Goal: Obtain resource: Download file/media

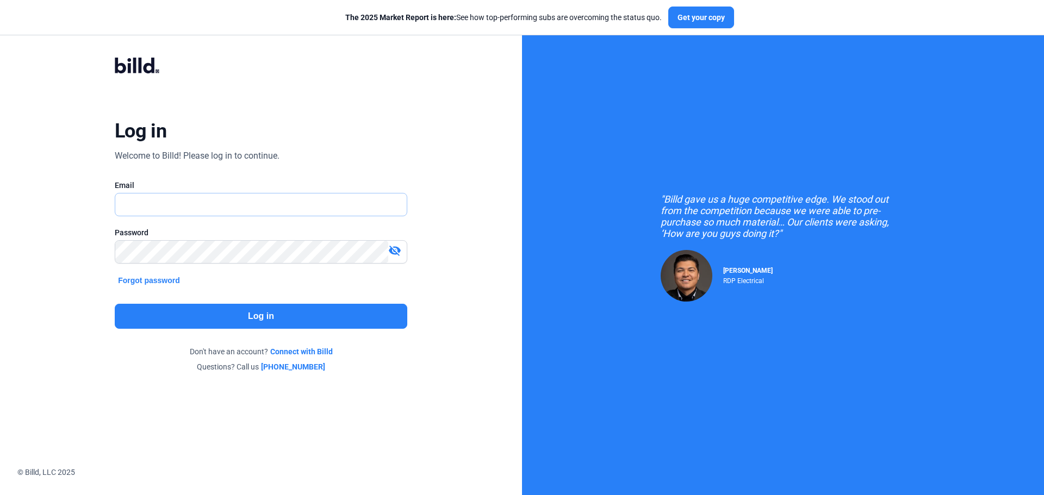
type input "[EMAIL_ADDRESS][DOMAIN_NAME]"
click at [262, 315] on button "Log in" at bounding box center [261, 316] width 293 height 25
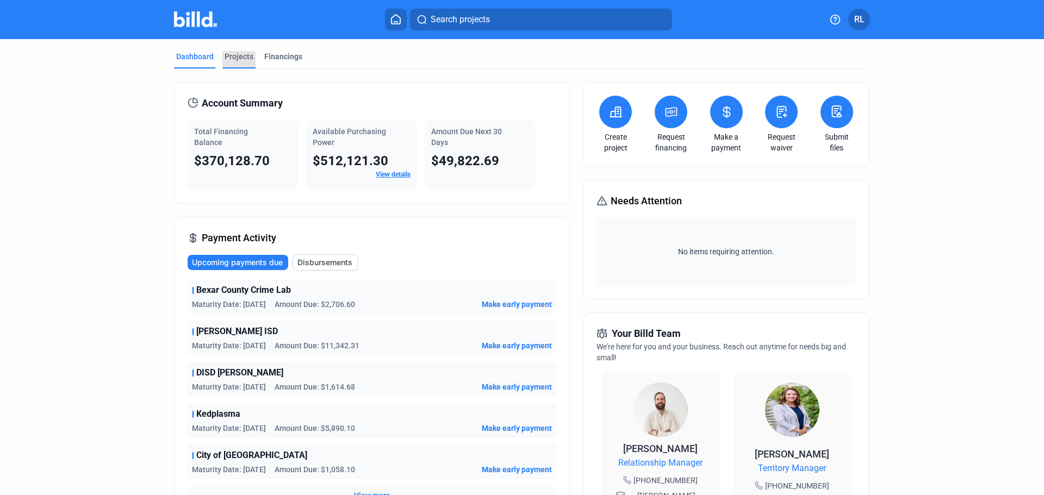
click at [244, 57] on div "Projects" at bounding box center [239, 56] width 29 height 11
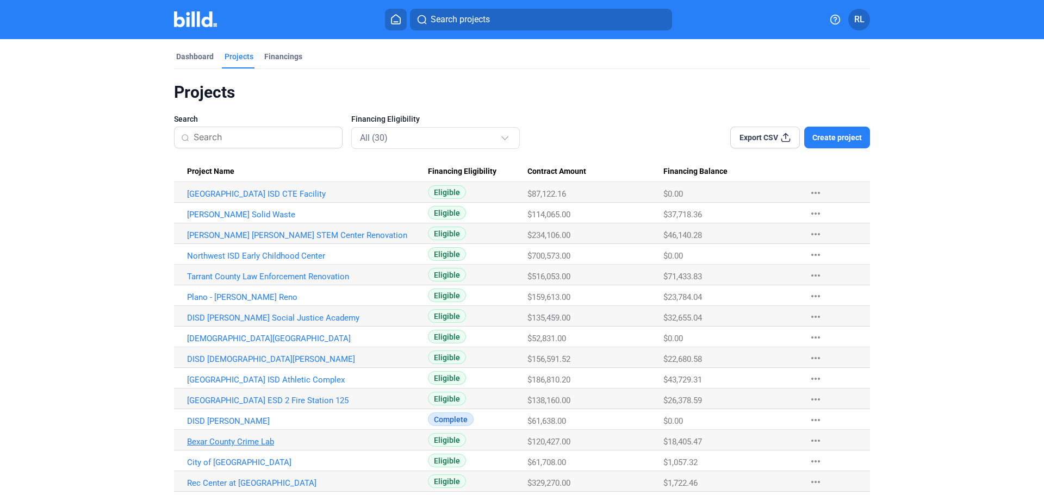
click at [243, 443] on link "Bexar County Crime Lab" at bounding box center [307, 442] width 241 height 10
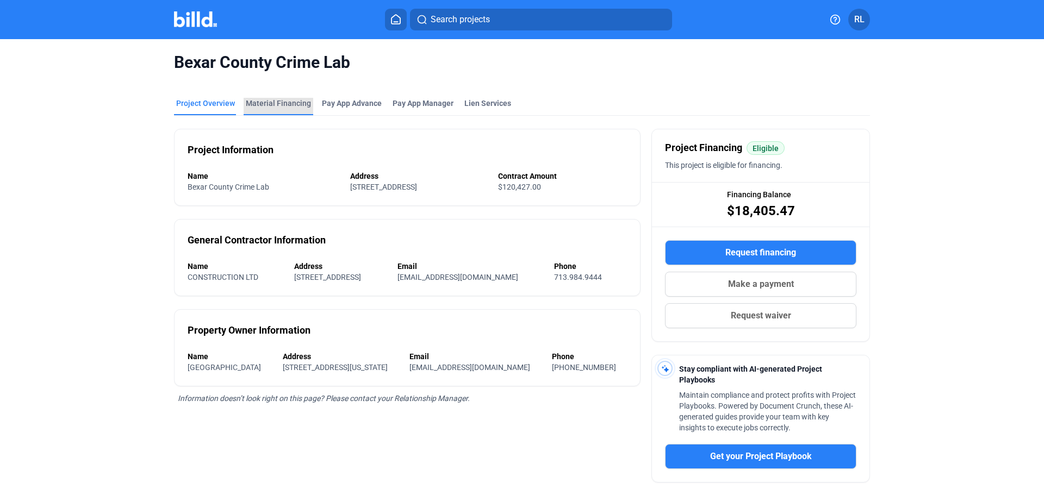
click at [283, 99] on div "Material Financing" at bounding box center [278, 103] width 65 height 11
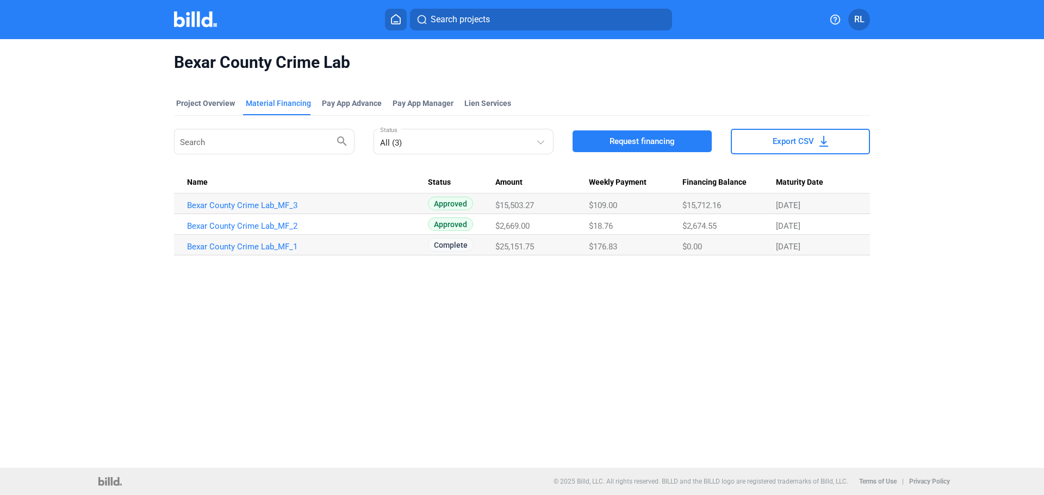
click at [245, 199] on td "Bexar County Crime Lab_MF_3" at bounding box center [301, 204] width 254 height 21
click at [246, 207] on link "Bexar County Crime Lab_MF_3" at bounding box center [307, 206] width 241 height 10
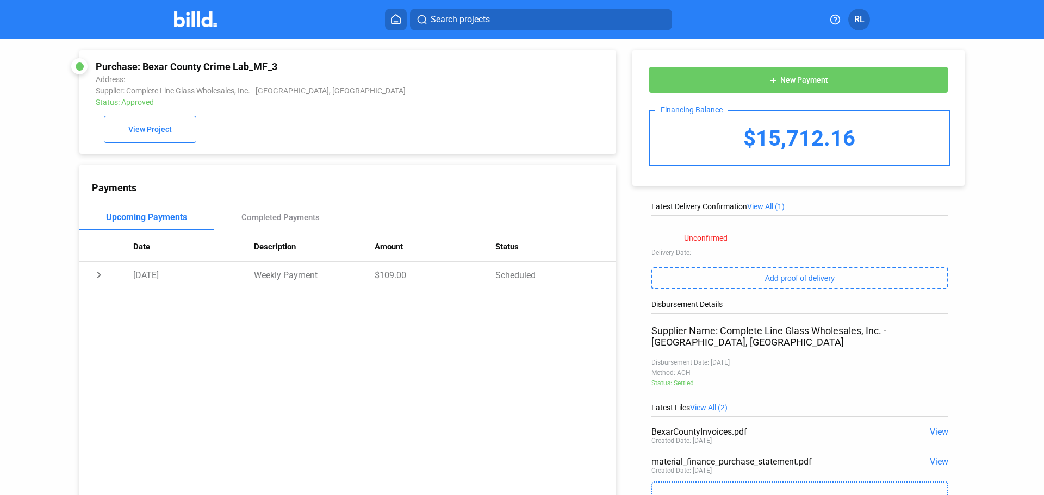
scroll to position [78, 0]
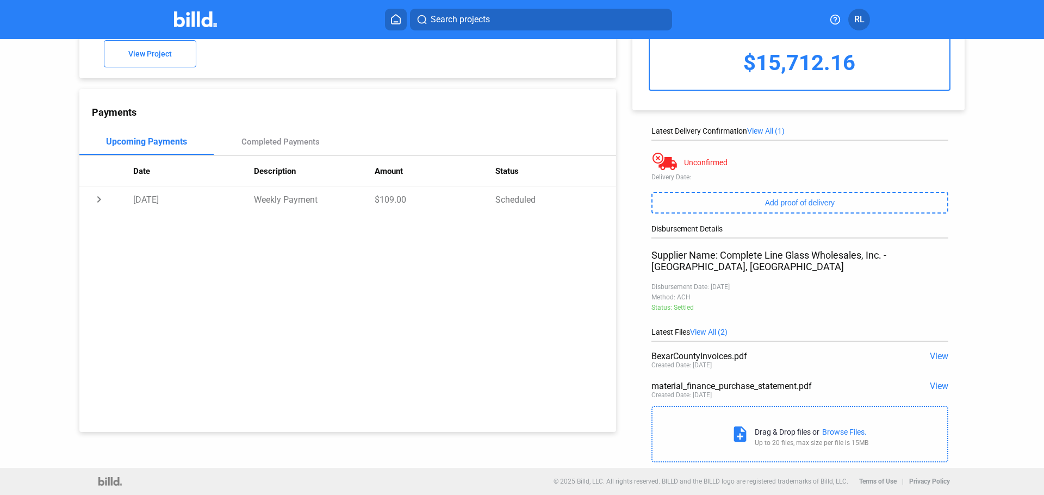
click at [939, 355] on span "View" at bounding box center [939, 356] width 18 height 10
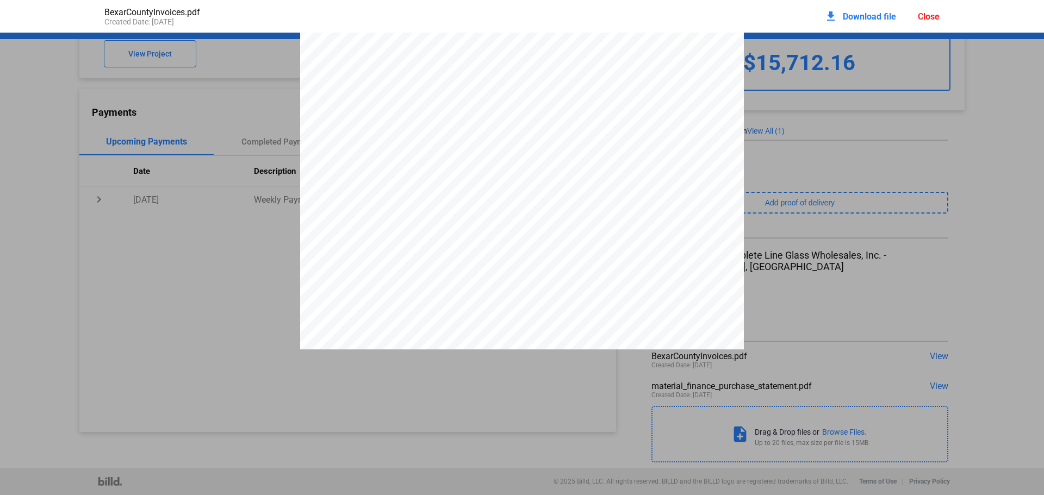
click at [926, 19] on div "Close" at bounding box center [929, 16] width 22 height 10
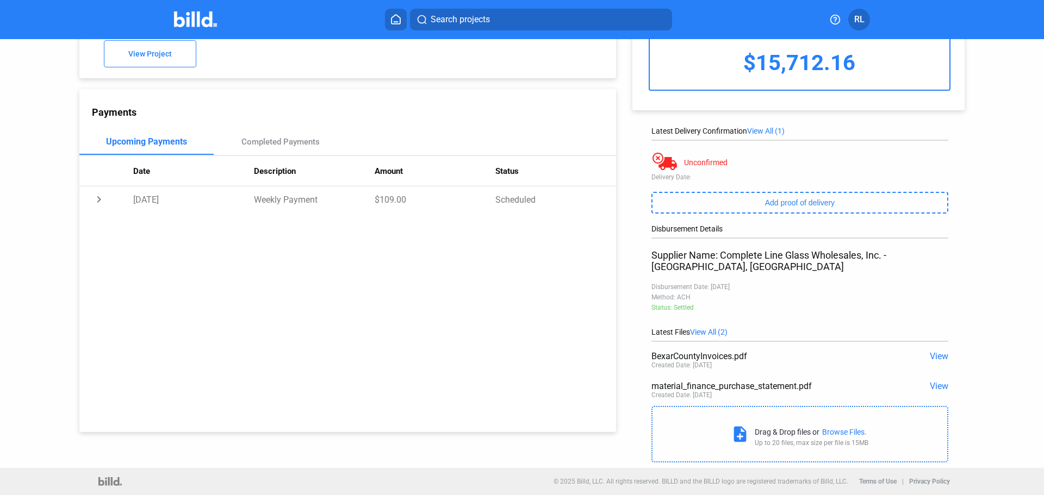
scroll to position [0, 0]
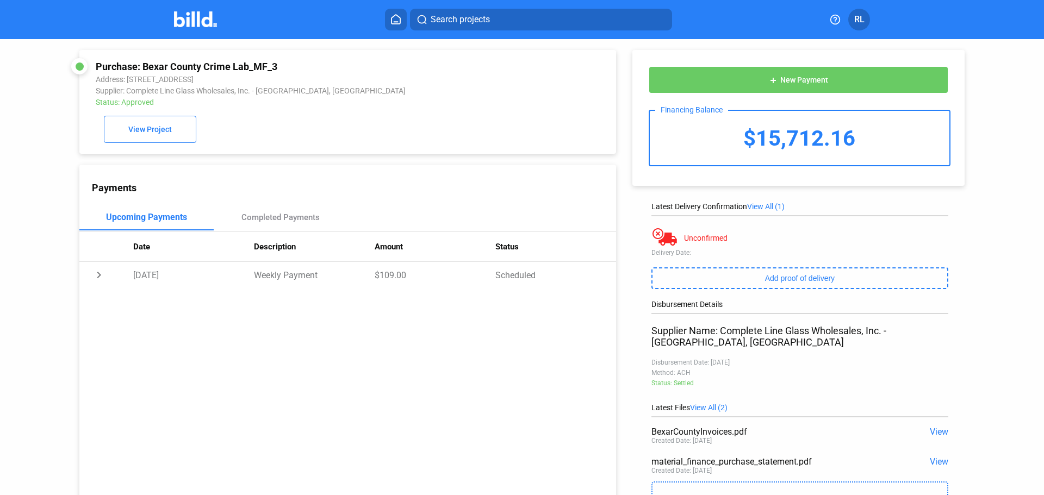
drag, startPoint x: 142, startPoint y: 65, endPoint x: 280, endPoint y: 51, distance: 138.9
click at [280, 50] on div "Purchase: Bexar County Crime Lab_MF_3 Address: 7838 Barlite Blvd, San Antonio, …" at bounding box center [347, 102] width 537 height 104
copy div "Bexar County Crime Lab_MF_3"
click at [395, 13] on button at bounding box center [396, 20] width 22 height 22
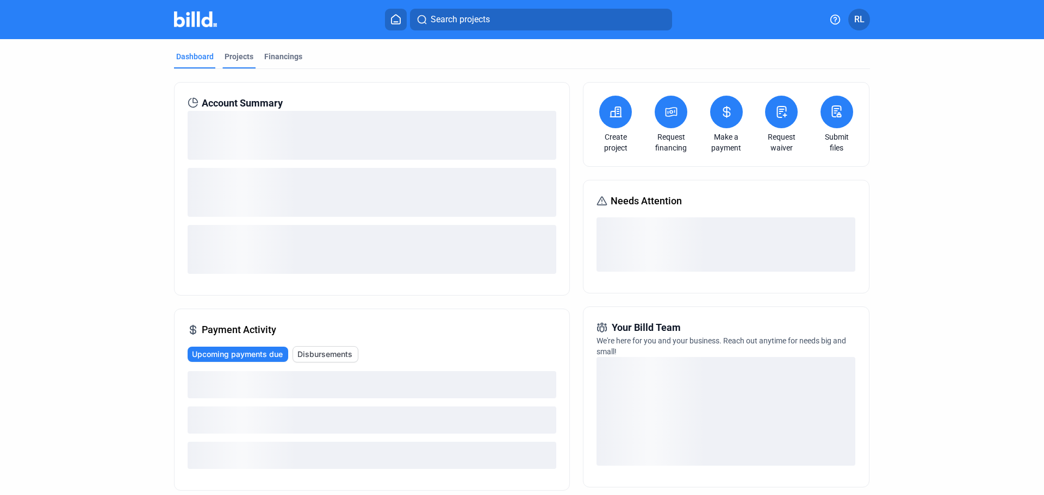
click at [233, 54] on div "Projects" at bounding box center [239, 56] width 29 height 11
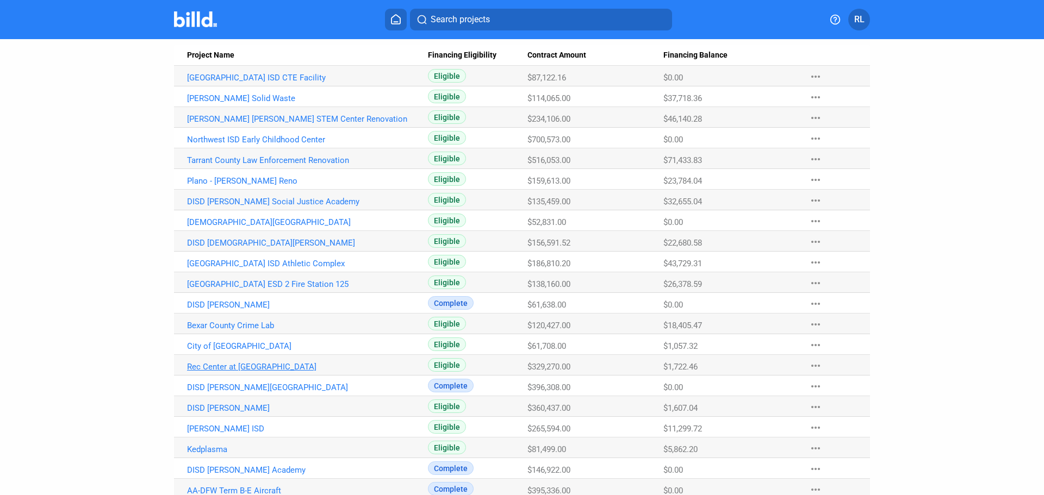
scroll to position [225, 0]
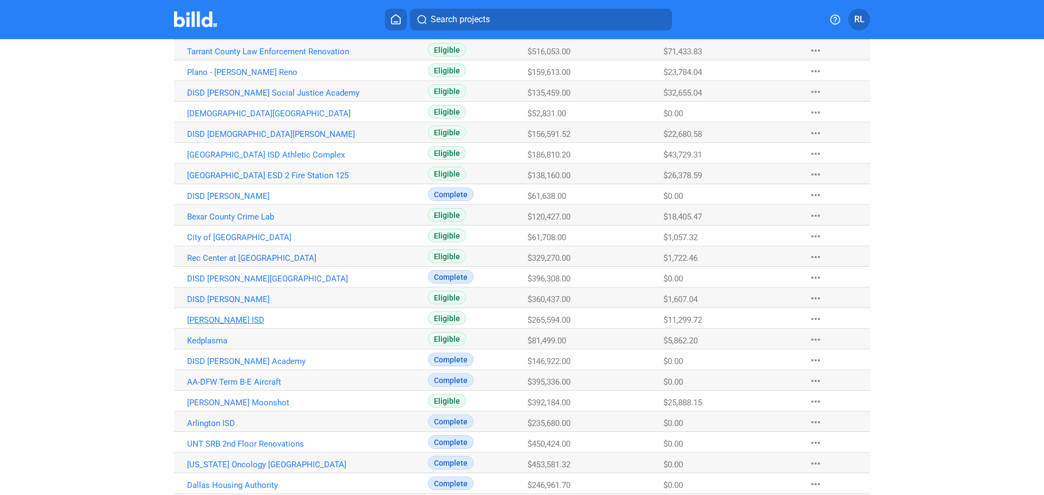
click at [203, 320] on link "[PERSON_NAME] ISD" at bounding box center [307, 320] width 241 height 10
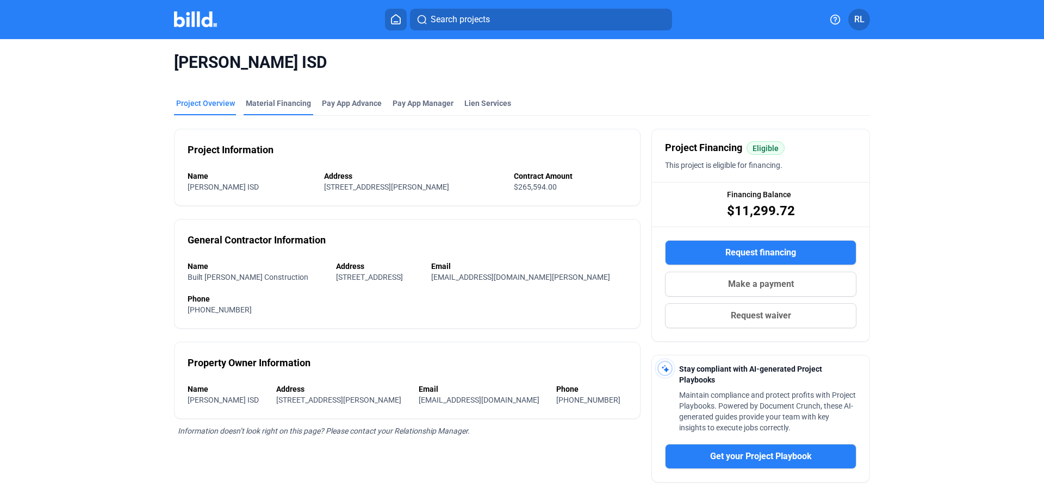
click at [252, 103] on div "Material Financing" at bounding box center [278, 103] width 65 height 11
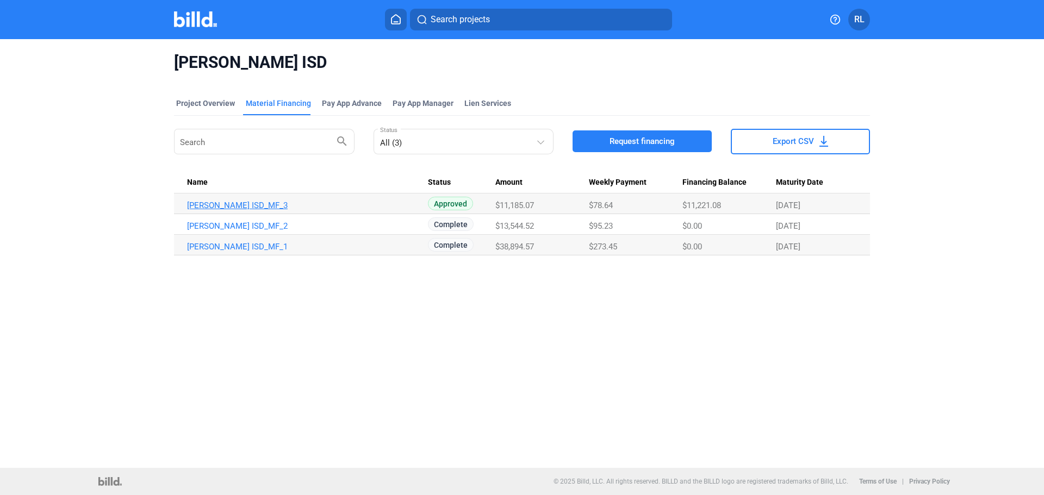
click at [218, 204] on link "Chilton ISD_MF_3" at bounding box center [307, 206] width 241 height 10
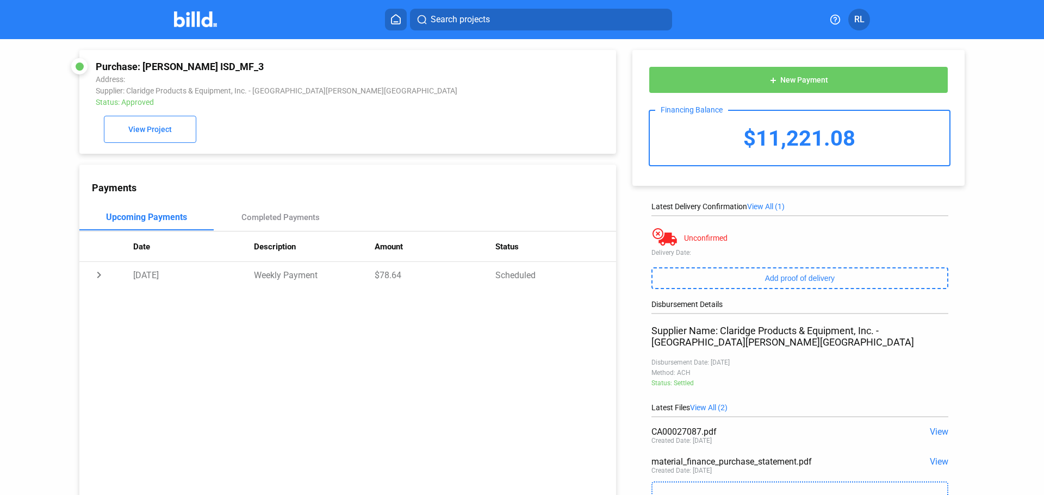
scroll to position [54, 0]
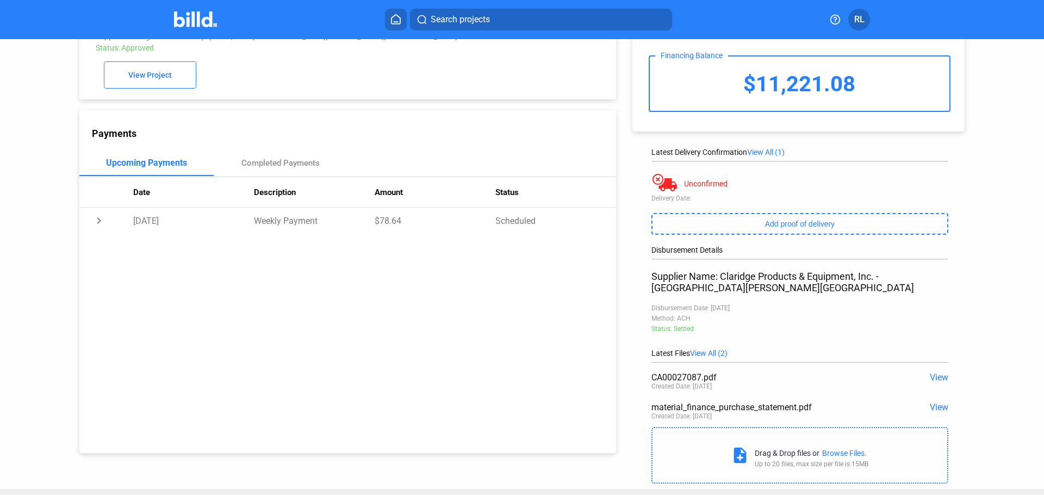
click at [938, 373] on span "View" at bounding box center [939, 378] width 18 height 10
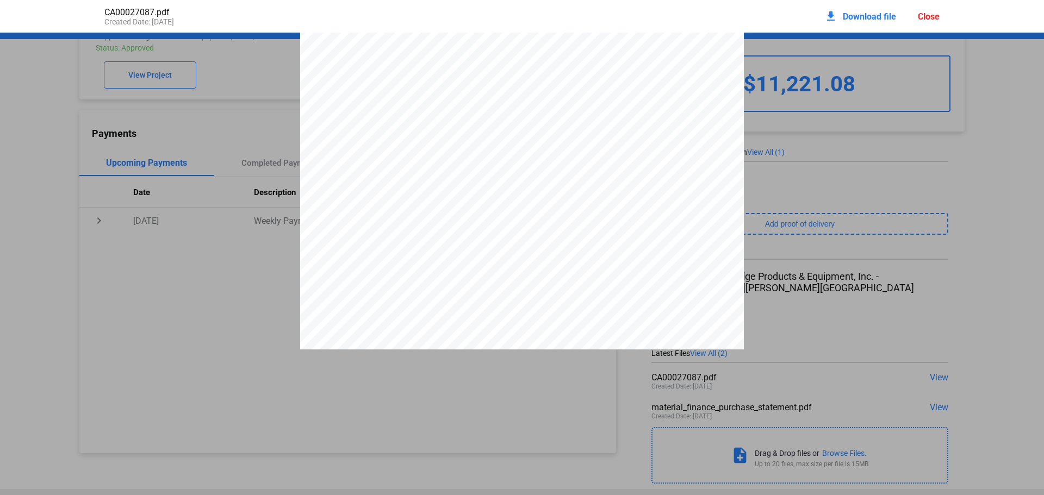
scroll to position [0, 0]
click at [925, 16] on div "Close" at bounding box center [929, 16] width 22 height 10
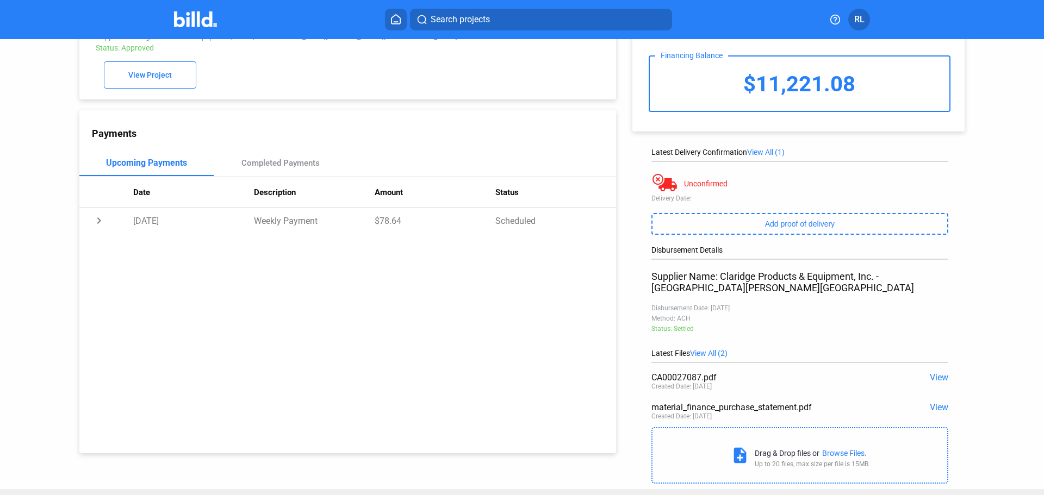
click at [930, 373] on span "View" at bounding box center [939, 378] width 18 height 10
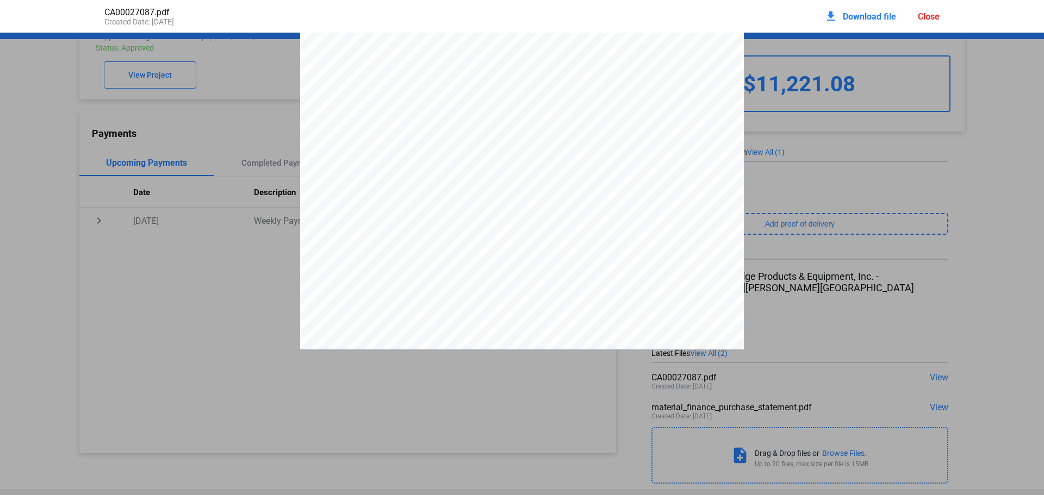
scroll to position [5, 0]
drag, startPoint x: 931, startPoint y: 11, endPoint x: 931, endPoint y: 17, distance: 6.5
click at [931, 11] on div "download Download file Close" at bounding box center [882, 16] width 115 height 24
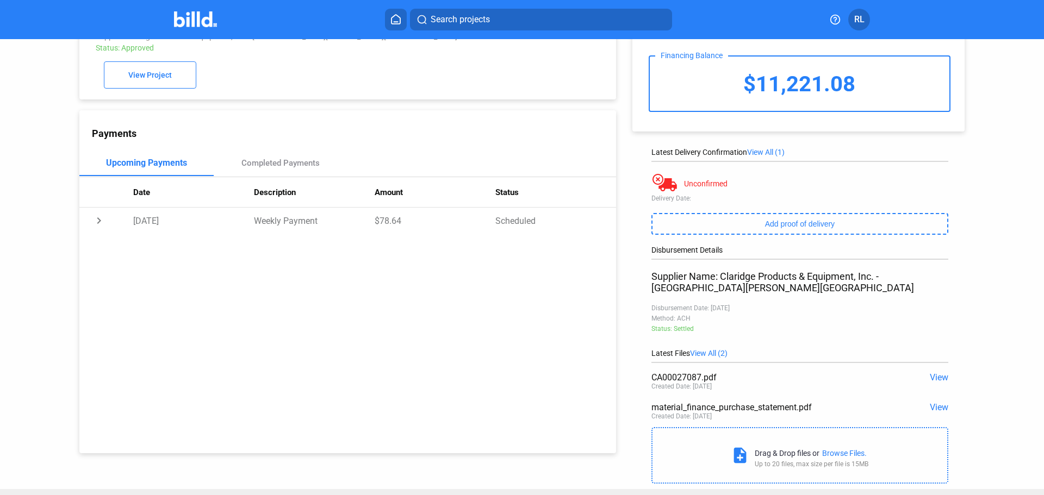
click at [931, 17] on div "Search projects RL" at bounding box center [522, 20] width 848 height 22
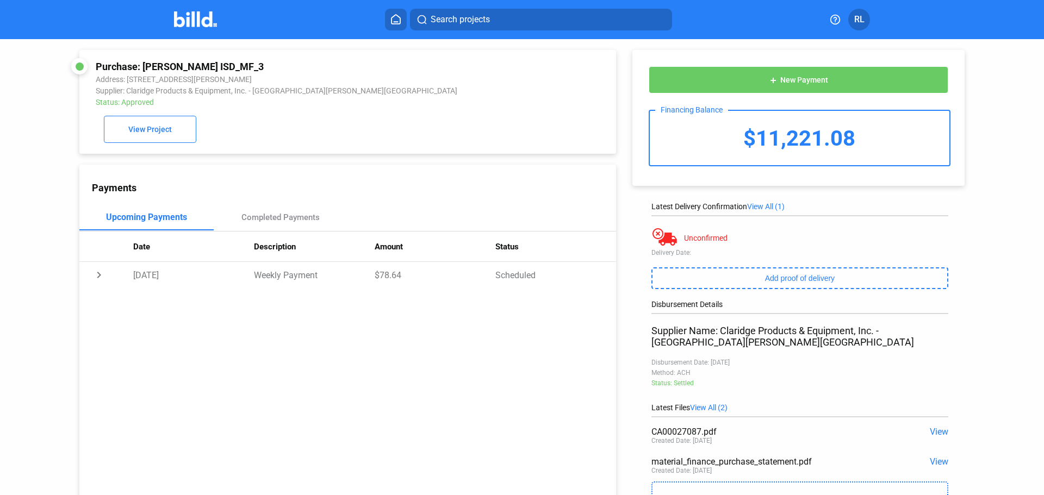
drag, startPoint x: 144, startPoint y: 66, endPoint x: 229, endPoint y: 55, distance: 86.1
click at [230, 53] on div "Purchase: Chilton ISD_MF_3 Address: 905 Durango Street, Chilton, TX 76632 Suppl…" at bounding box center [347, 102] width 537 height 104
copy div "Chilton ISD_MF_3"
click at [388, 15] on button at bounding box center [396, 20] width 22 height 22
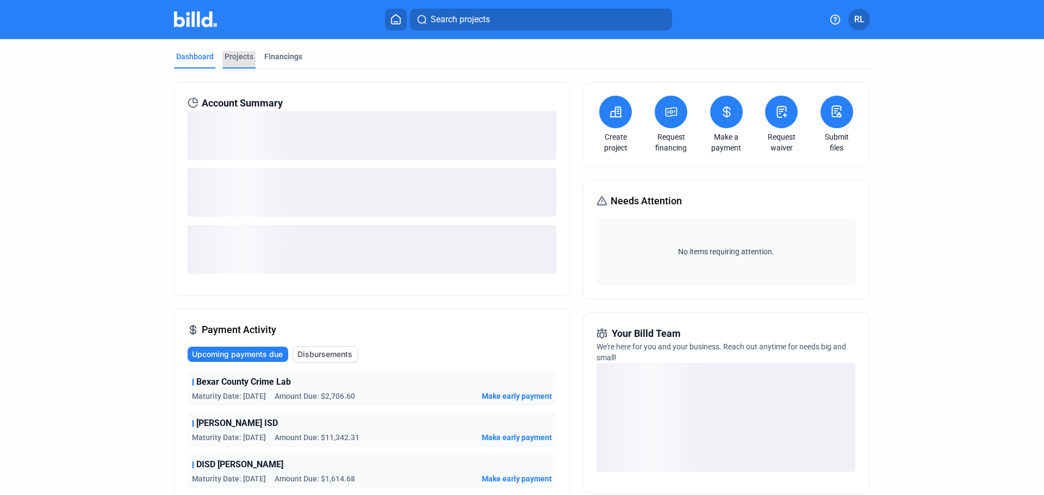
click at [241, 54] on div "Projects" at bounding box center [239, 56] width 29 height 11
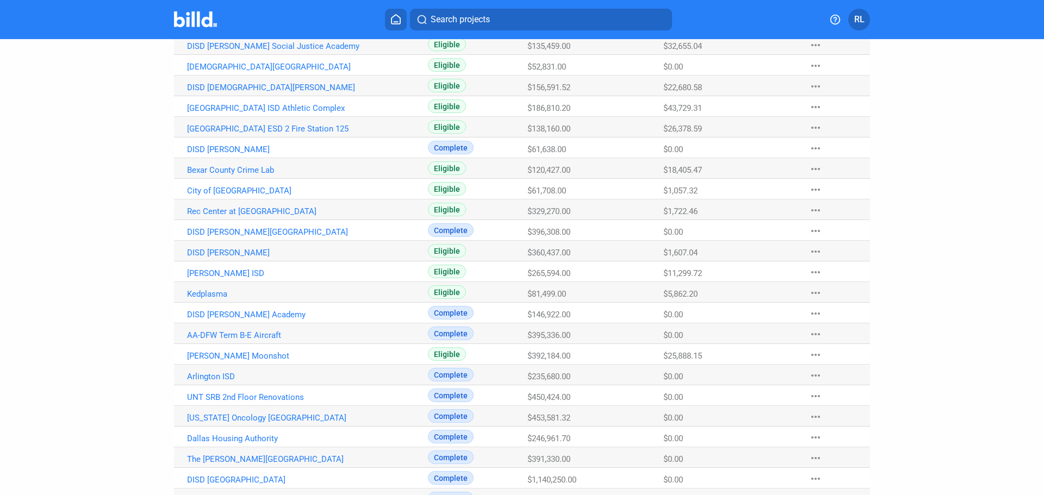
scroll to position [218, 0]
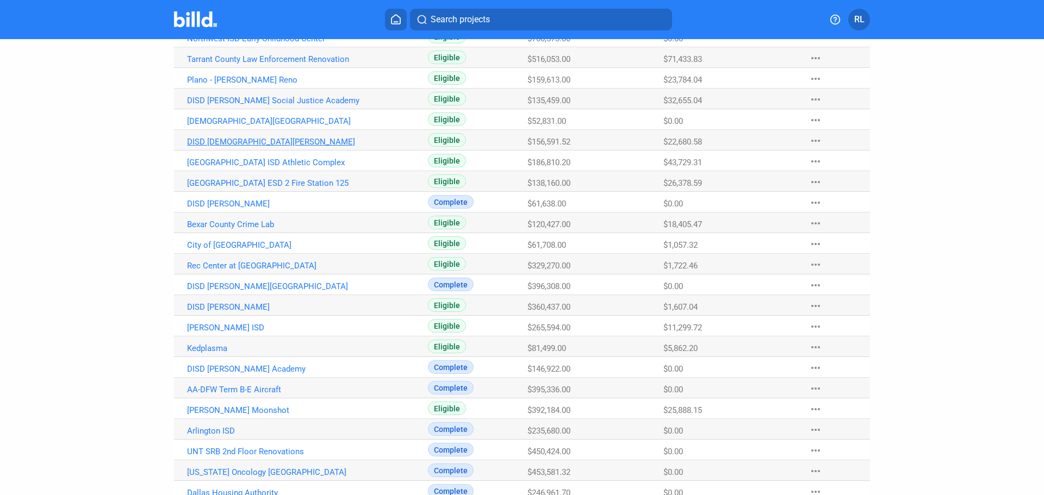
click at [221, 140] on link "DISD Jesus Moroles" at bounding box center [307, 142] width 241 height 10
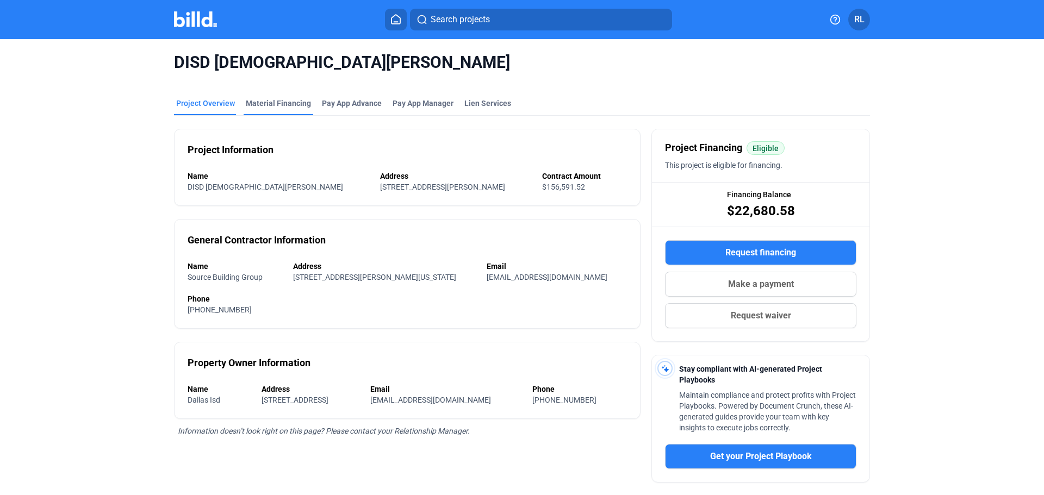
click at [275, 104] on div "Material Financing" at bounding box center [278, 103] width 65 height 11
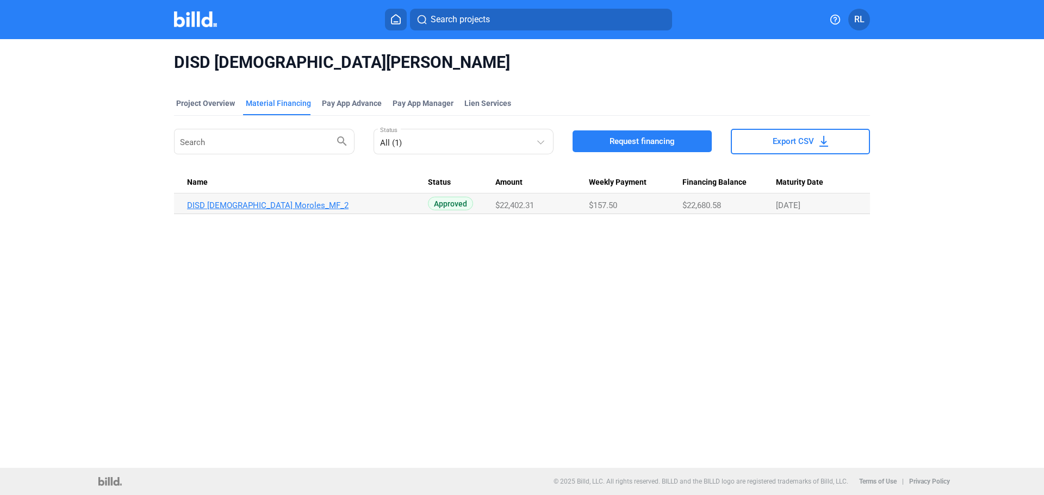
click at [241, 209] on link "DISD Jesus Moroles_MF_2" at bounding box center [307, 206] width 241 height 10
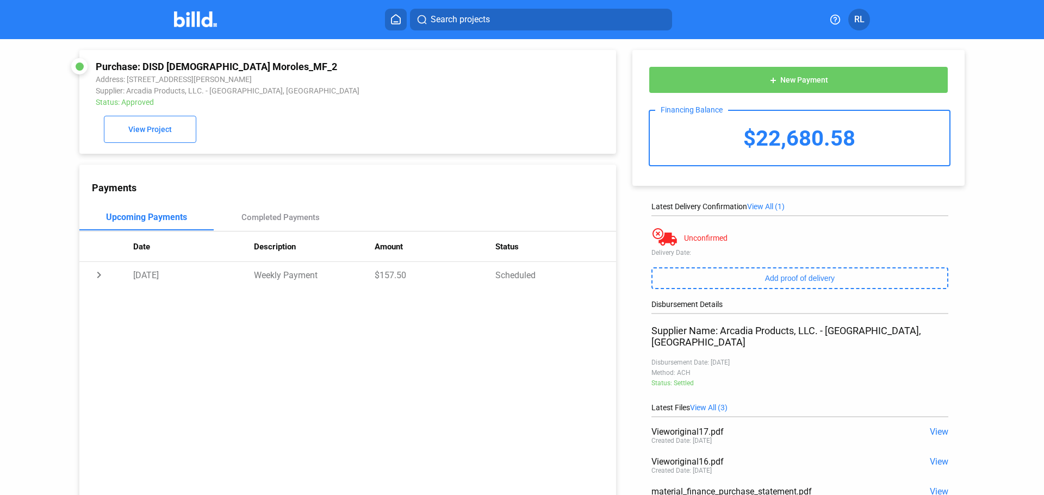
drag, startPoint x: 143, startPoint y: 68, endPoint x: 270, endPoint y: 63, distance: 126.8
click at [270, 63] on div "Purchase: DISD Jesus Moroles_MF_2" at bounding box center [297, 66] width 403 height 11
copy div "DISD Jesus Moroles_MF_2"
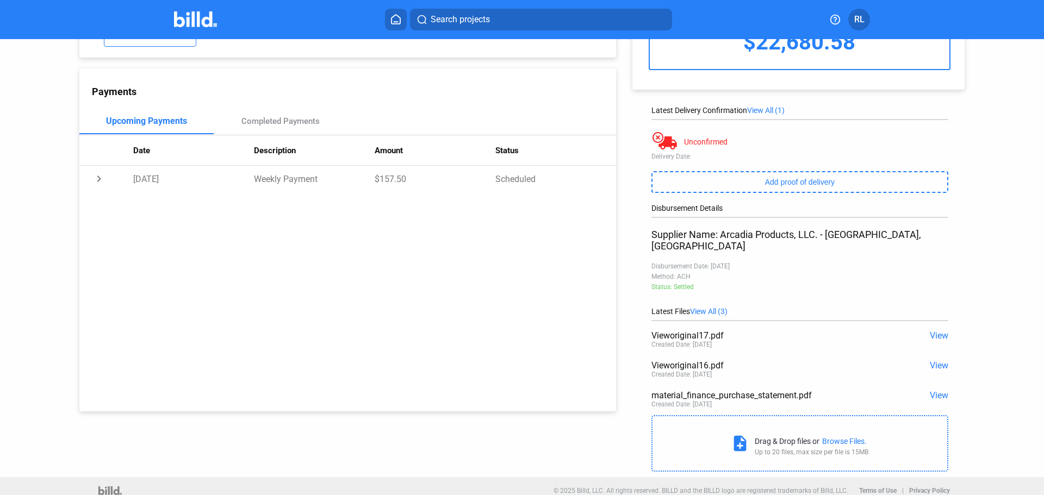
click at [932, 331] on span "View" at bounding box center [939, 336] width 18 height 10
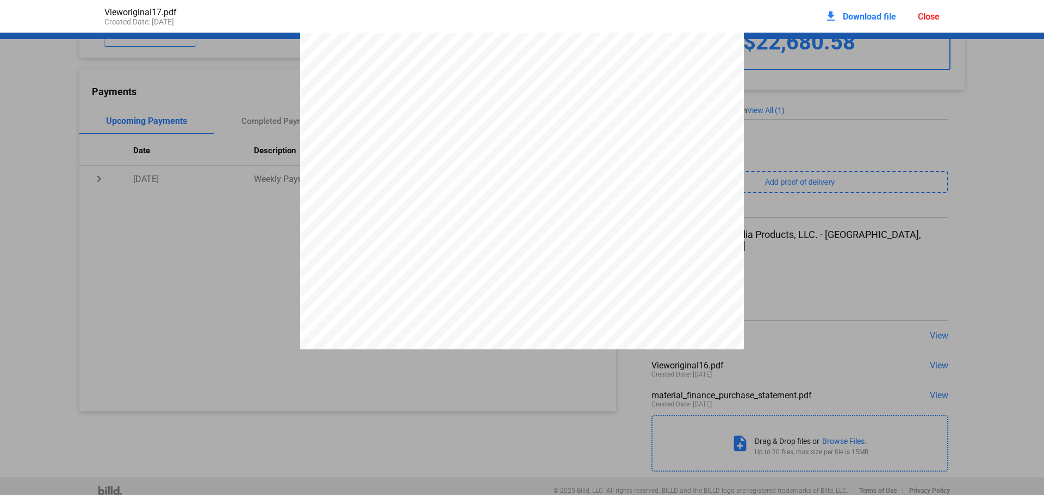
scroll to position [0, 0]
click at [929, 18] on div "Close" at bounding box center [929, 16] width 22 height 10
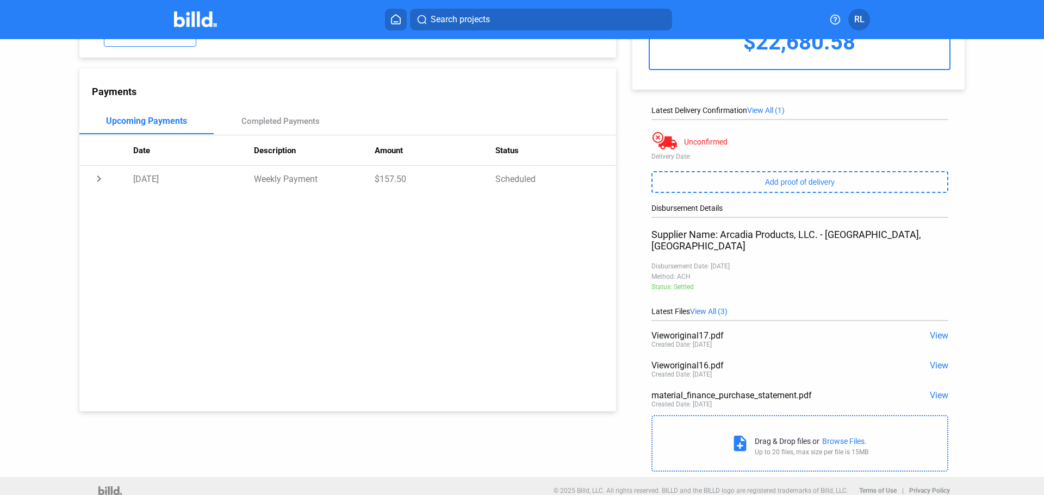
click at [930, 361] on span "View" at bounding box center [939, 366] width 18 height 10
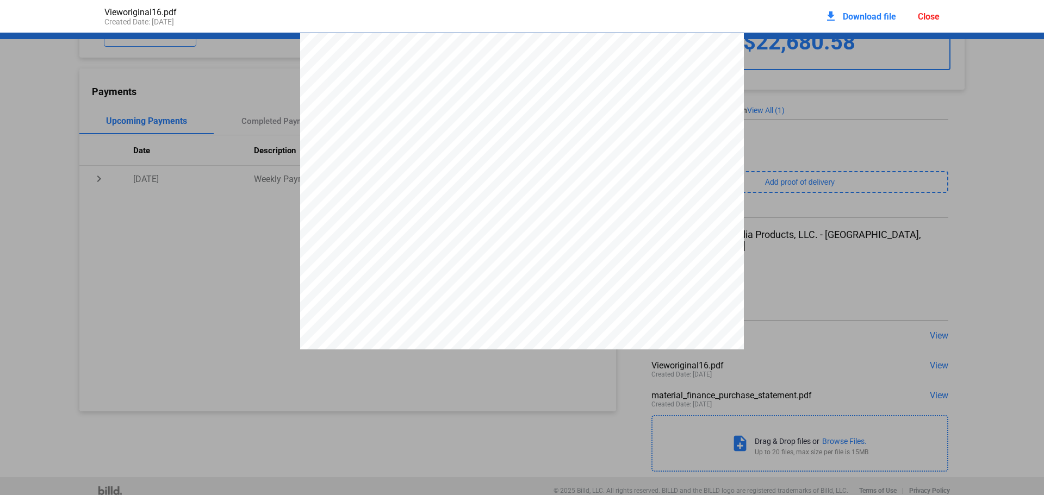
drag, startPoint x: 934, startPoint y: 15, endPoint x: 934, endPoint y: 39, distance: 23.4
click at [934, 17] on div "Close" at bounding box center [929, 16] width 22 height 10
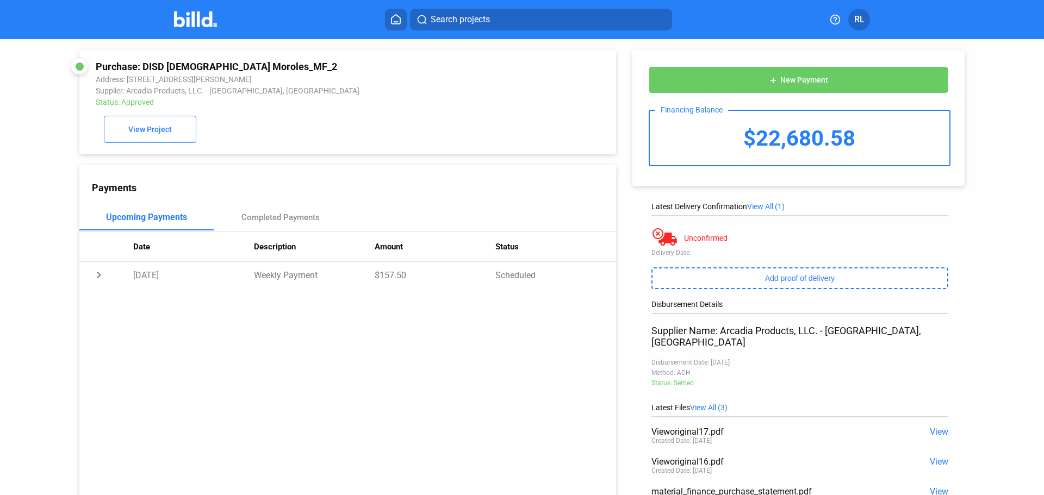
click at [433, 16] on span "Search projects" at bounding box center [460, 19] width 59 height 13
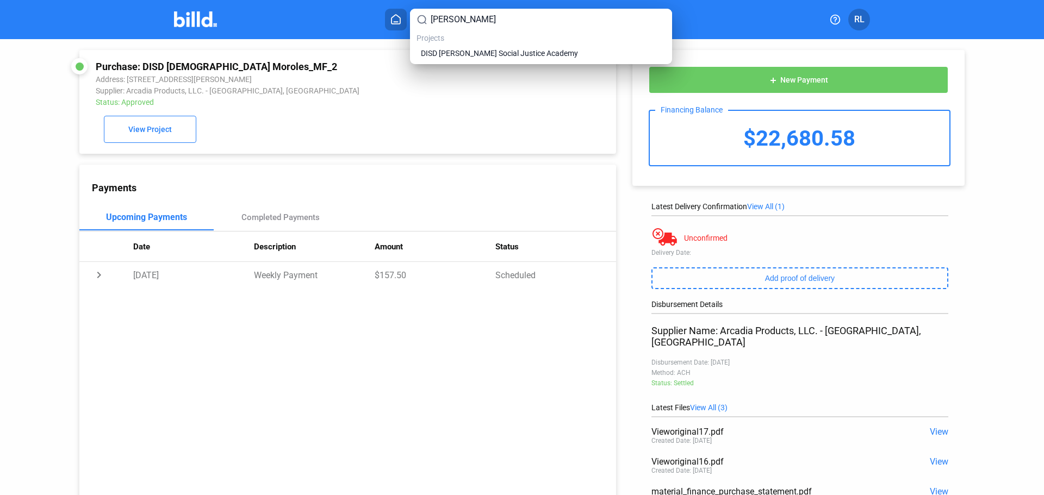
type input "john"
click at [491, 49] on div "Projects DISD John Lewis Social Justice Academy" at bounding box center [541, 46] width 249 height 27
click at [490, 49] on span "DISD John Lewis Social Justice Academy" at bounding box center [499, 53] width 157 height 11
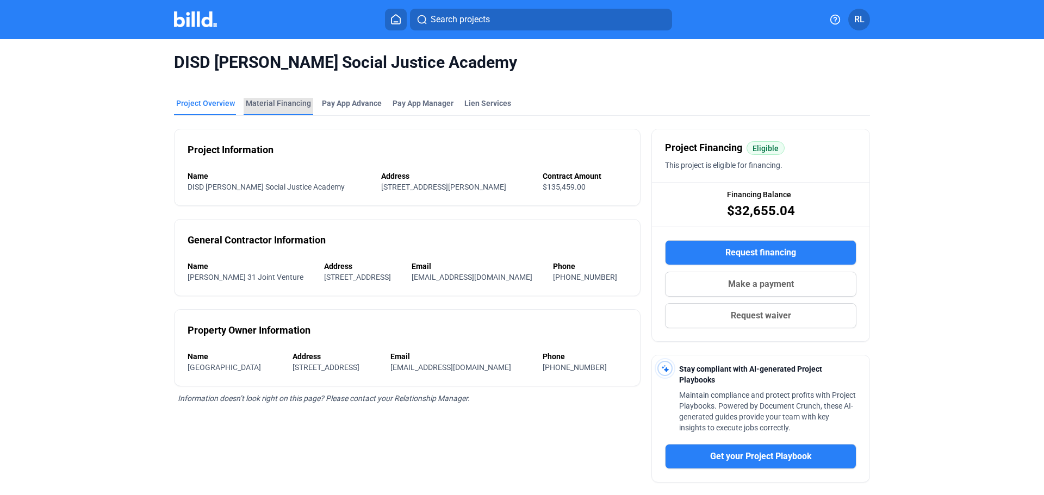
click at [283, 102] on div "Material Financing" at bounding box center [278, 103] width 65 height 11
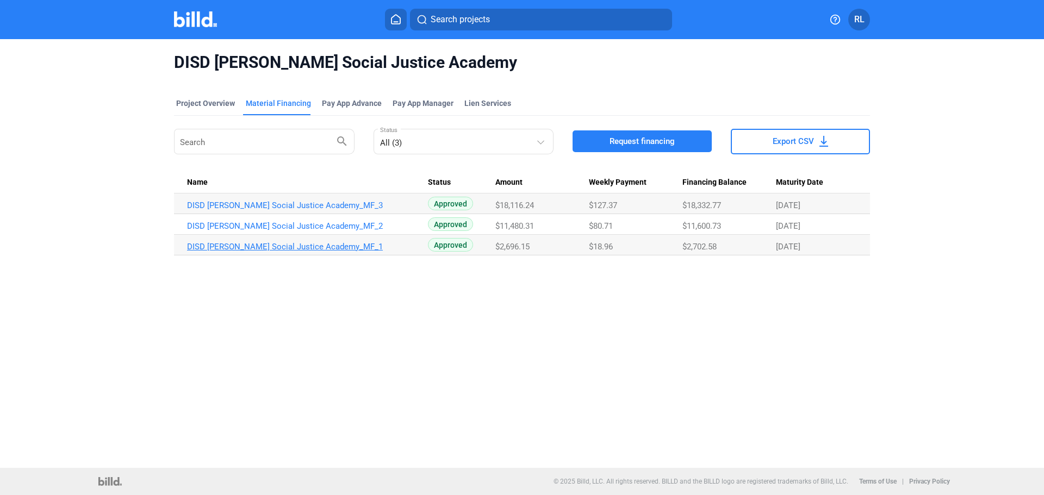
click at [297, 244] on link "DISD John Lewis Social Justice Academy_MF_1" at bounding box center [307, 247] width 241 height 10
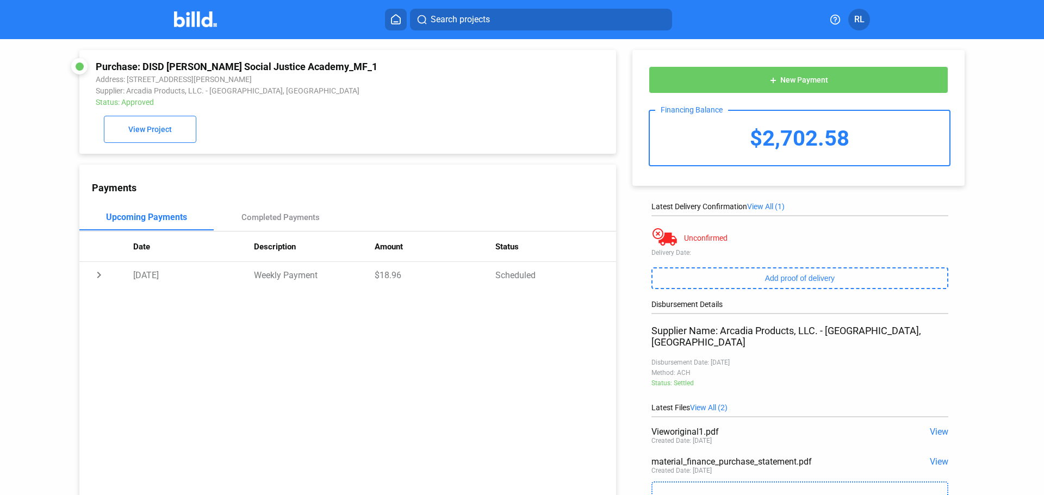
scroll to position [66, 0]
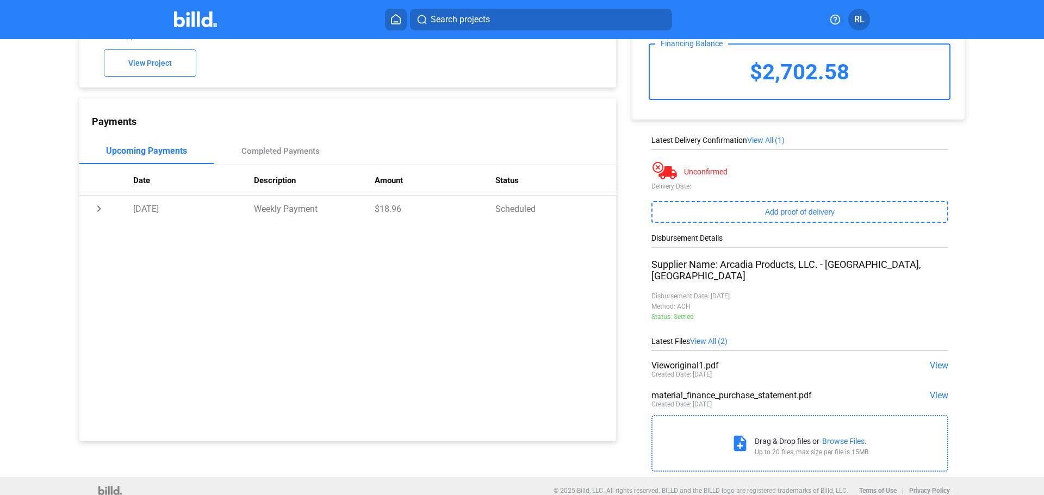
click at [934, 361] on span "View" at bounding box center [939, 366] width 18 height 10
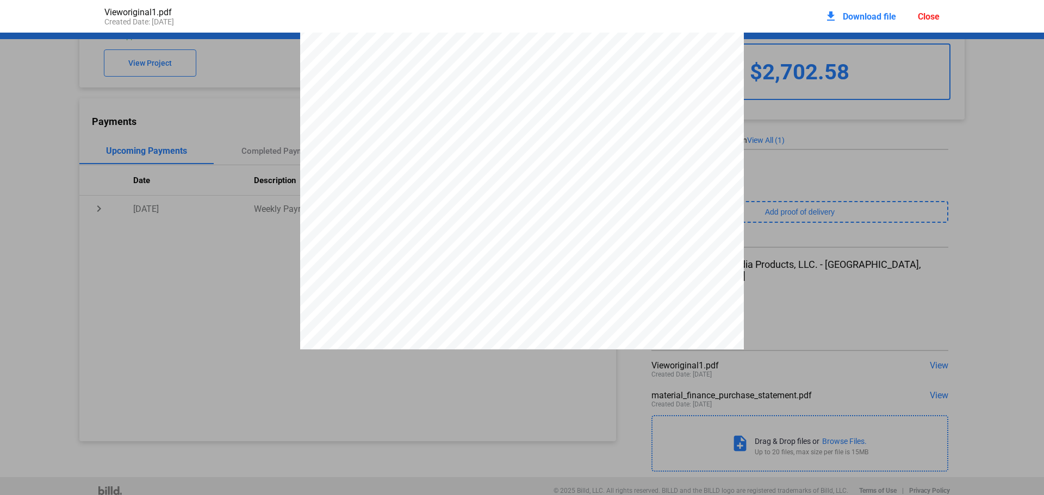
scroll to position [0, 0]
click at [928, 14] on div "Close" at bounding box center [929, 16] width 22 height 10
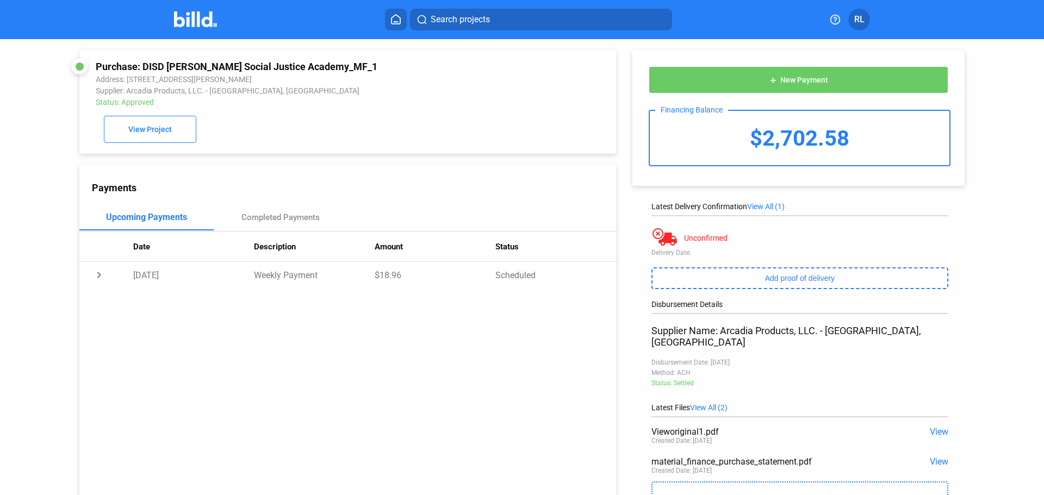
click at [171, 64] on div "Purchase: DISD John Lewis Social Justice Academy_MF_1" at bounding box center [297, 66] width 403 height 11
drag, startPoint x: 141, startPoint y: 64, endPoint x: 349, endPoint y: 67, distance: 207.8
click at [357, 63] on div "Purchase: DISD John Lewis Social Justice Academy_MF_1" at bounding box center [297, 66] width 403 height 11
copy div "DISD John Lewis Social Justice Academy_MF_1"
drag, startPoint x: 400, startPoint y: 16, endPoint x: 394, endPoint y: 17, distance: 5.5
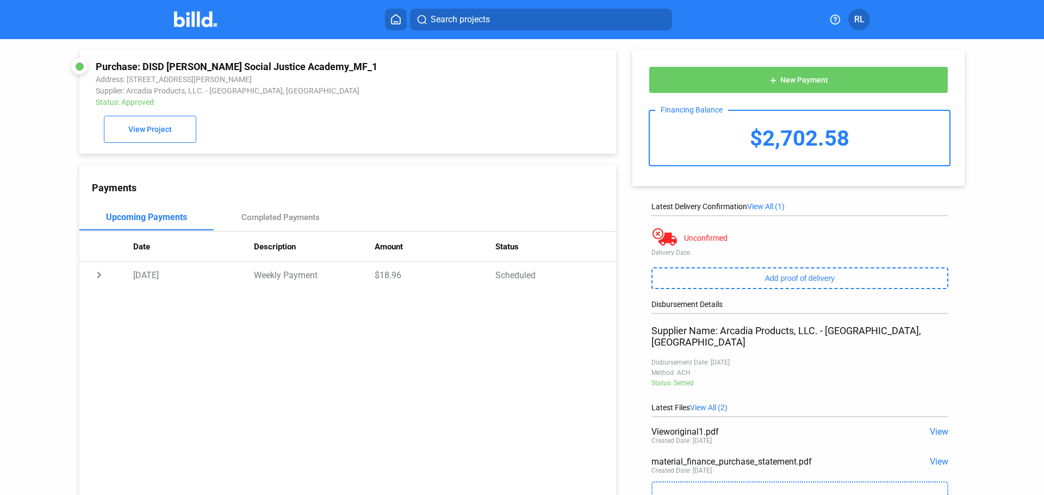
click at [397, 15] on icon at bounding box center [395, 19] width 11 height 10
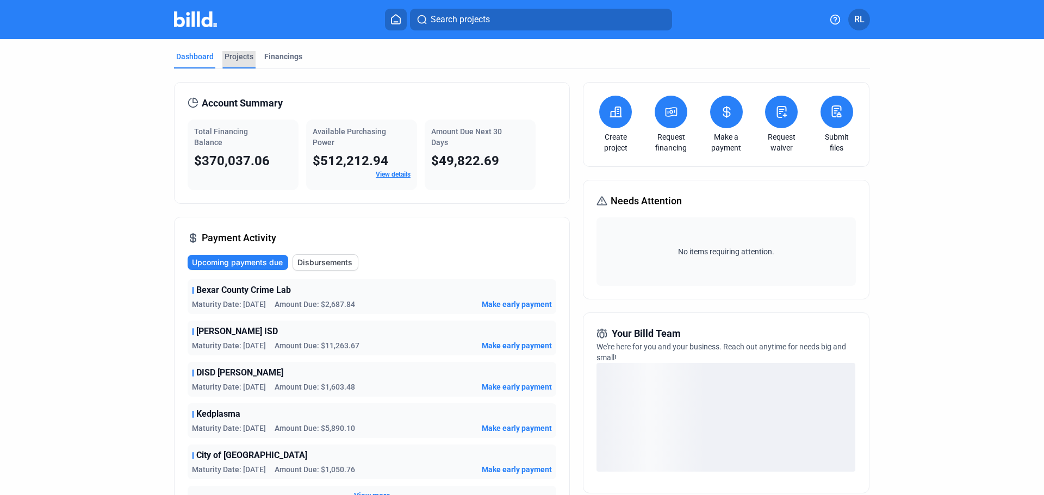
click at [237, 57] on div "Projects" at bounding box center [239, 56] width 29 height 11
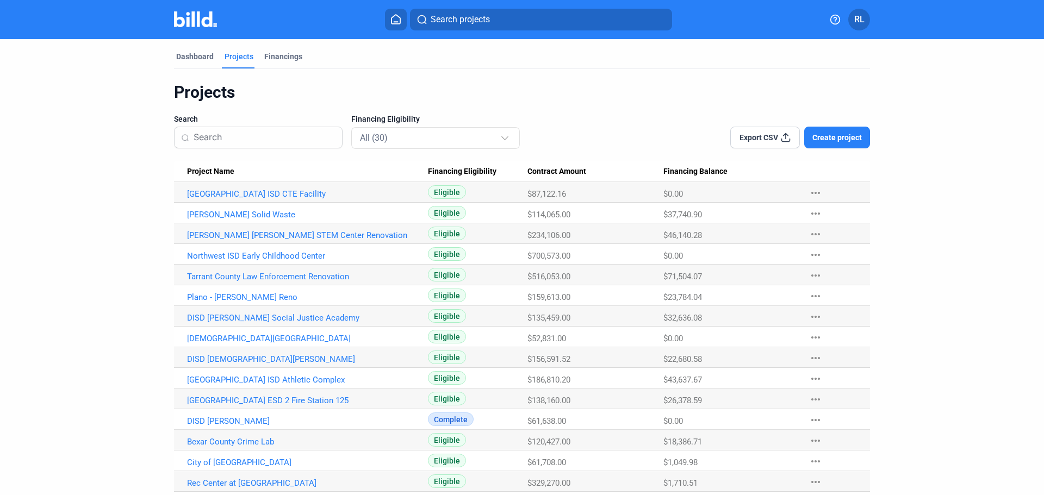
click at [476, 16] on span "Search projects" at bounding box center [460, 19] width 59 height 13
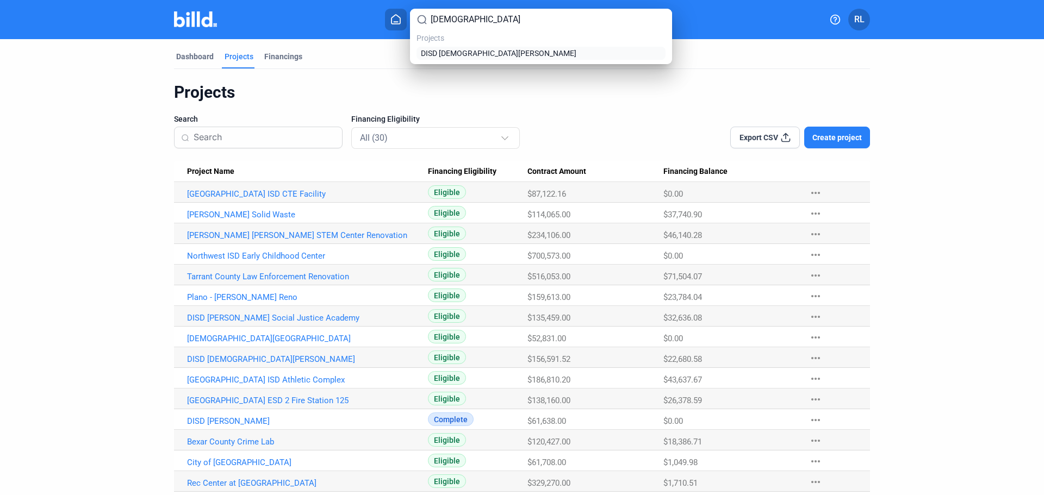
type input "jesus"
click at [494, 55] on link "DISD Jesus Moroles" at bounding box center [541, 53] width 245 height 11
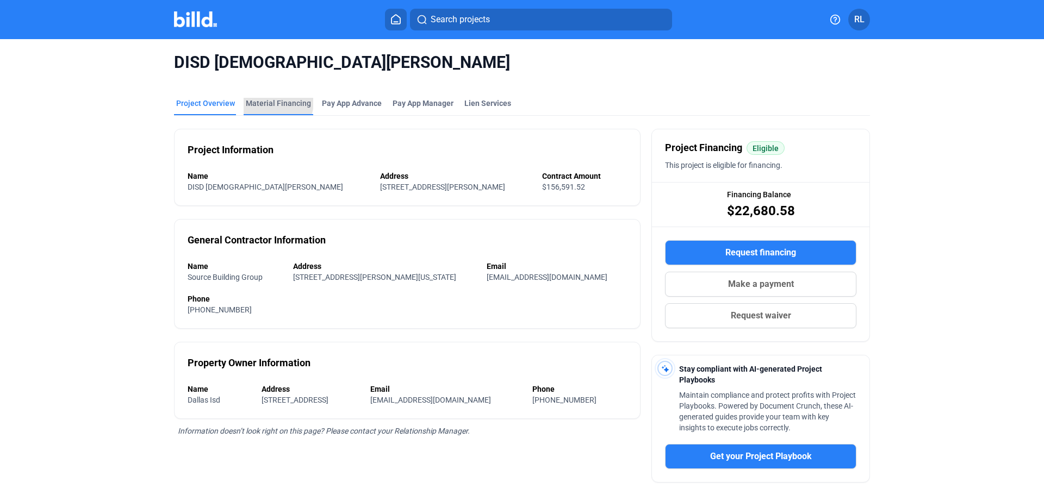
click at [268, 102] on div "Material Financing" at bounding box center [278, 103] width 65 height 11
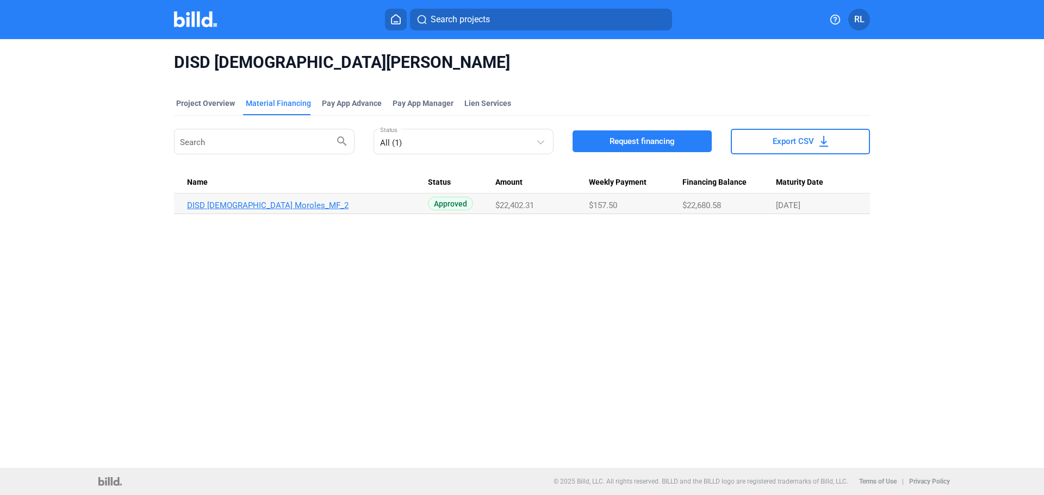
click at [255, 208] on link "DISD Jesus Moroles_MF_2" at bounding box center [307, 206] width 241 height 10
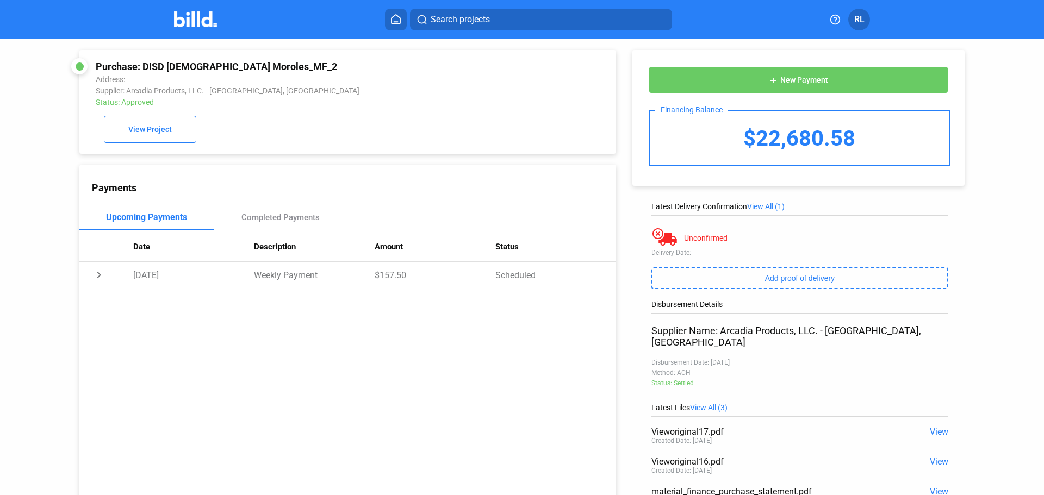
drag, startPoint x: 140, startPoint y: 67, endPoint x: 161, endPoint y: 63, distance: 21.1
click at [161, 63] on div "Purchase: DISD Jesus Moroles_MF_2" at bounding box center [297, 66] width 403 height 11
drag, startPoint x: 274, startPoint y: 59, endPoint x: 143, endPoint y: 63, distance: 131.1
click at [143, 63] on div "Purchase: DISD Jesus Moroles_MF_2 Address: 1400 Walmsley Ave, Dallas, TX, 75208…" at bounding box center [347, 102] width 537 height 104
copy div "DISD Jesus Moroles_MF_2"
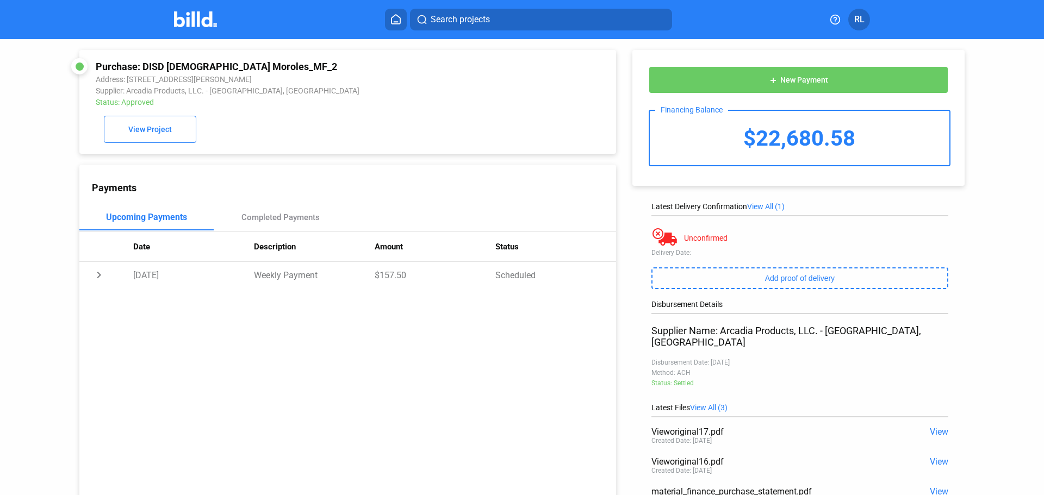
scroll to position [96, 0]
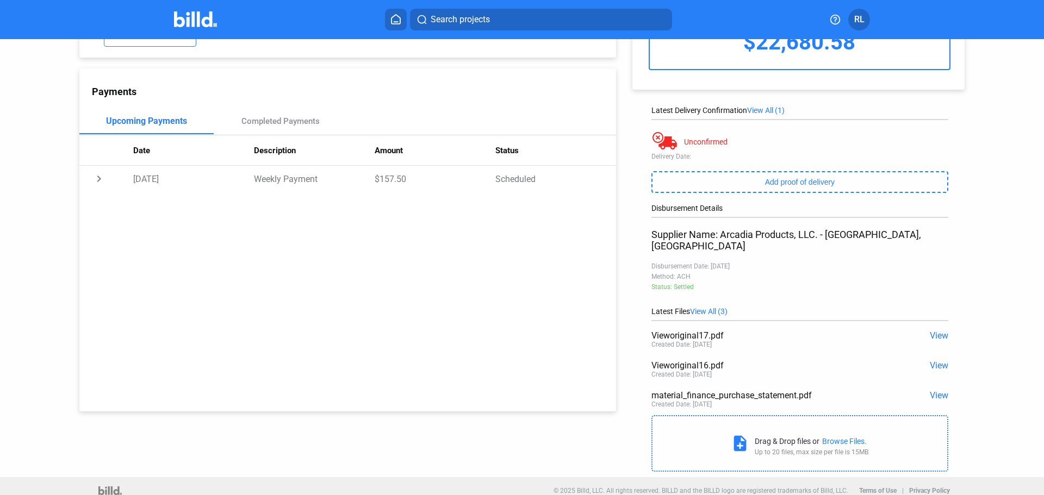
click at [934, 331] on span "View" at bounding box center [939, 336] width 18 height 10
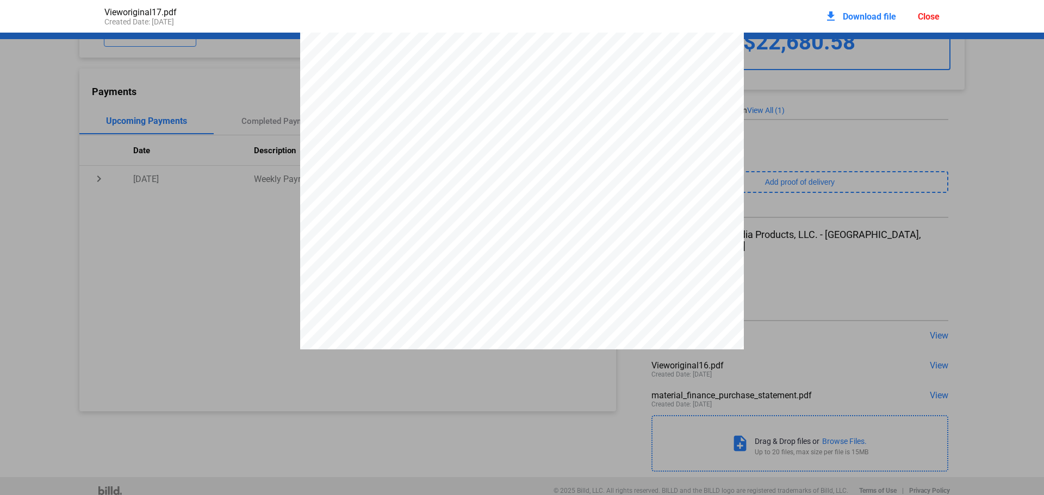
scroll to position [268, 0]
drag, startPoint x: 931, startPoint y: 8, endPoint x: 933, endPoint y: 16, distance: 9.0
click at [933, 16] on div "download Download file Close" at bounding box center [882, 16] width 115 height 24
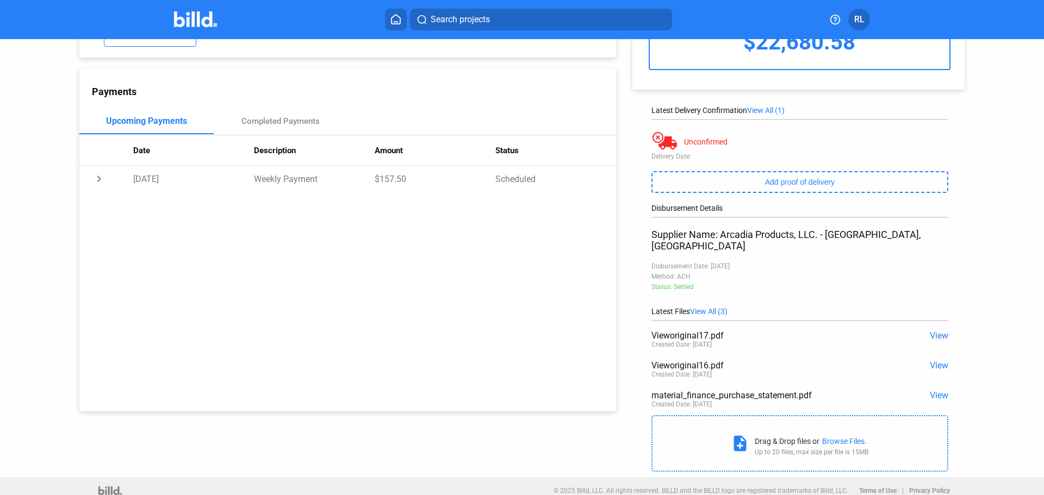
click at [703, 361] on div "Vieworiginal16.pdf" at bounding box center [771, 366] width 238 height 10
click at [937, 361] on span "View" at bounding box center [939, 366] width 18 height 10
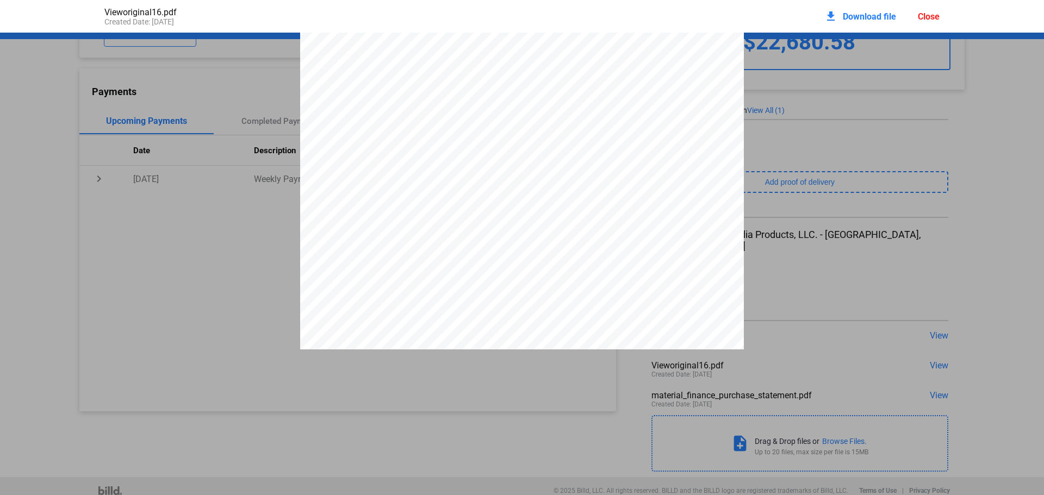
scroll to position [876, 0]
click at [918, 16] on div "Close" at bounding box center [929, 16] width 22 height 10
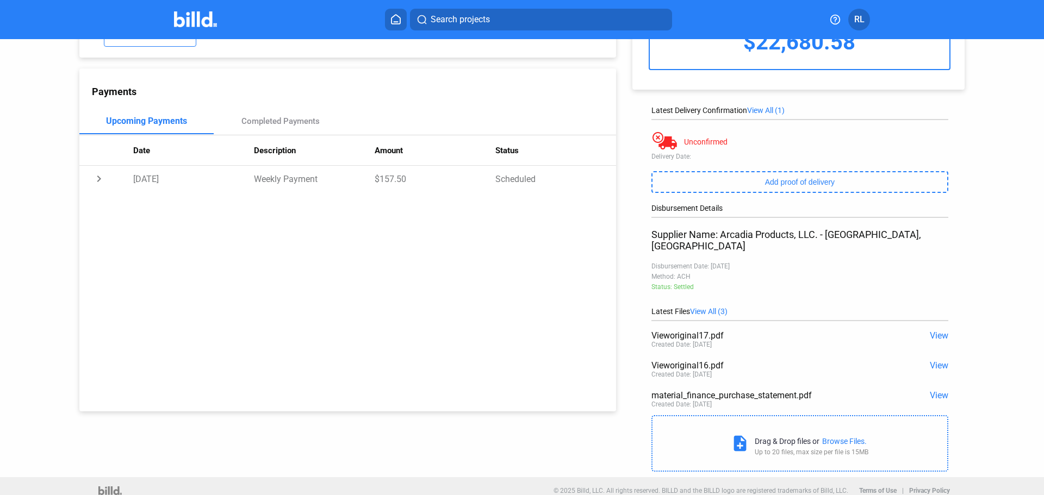
click at [394, 21] on icon at bounding box center [395, 19] width 11 height 10
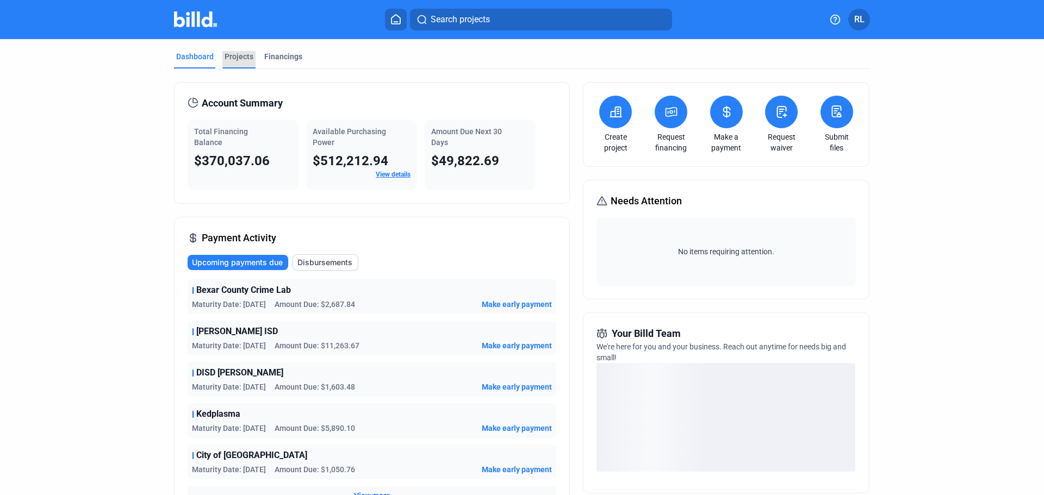
click at [243, 57] on div "Projects" at bounding box center [239, 56] width 29 height 11
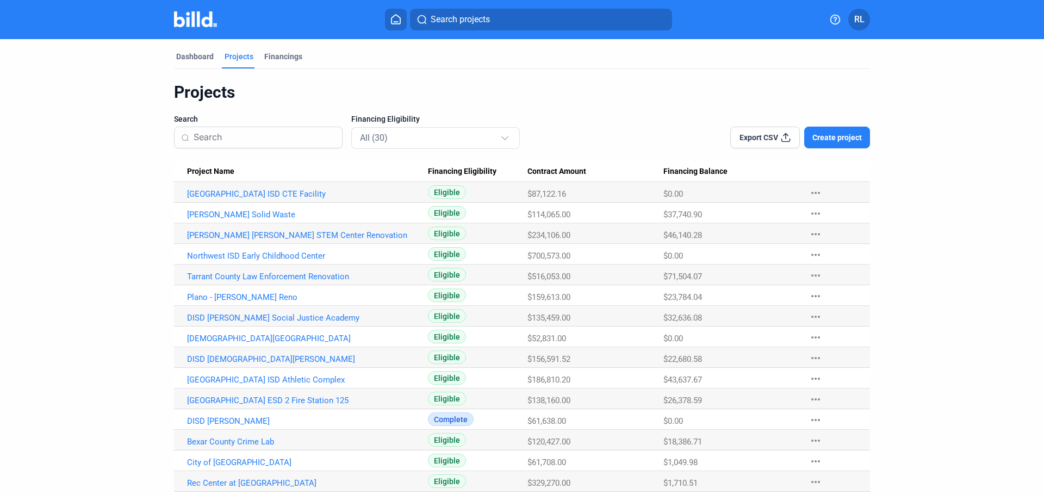
click at [460, 8] on mat-toolbar "Search projects RL" at bounding box center [522, 19] width 1044 height 39
click at [467, 20] on span "Search projects" at bounding box center [460, 19] width 59 height 13
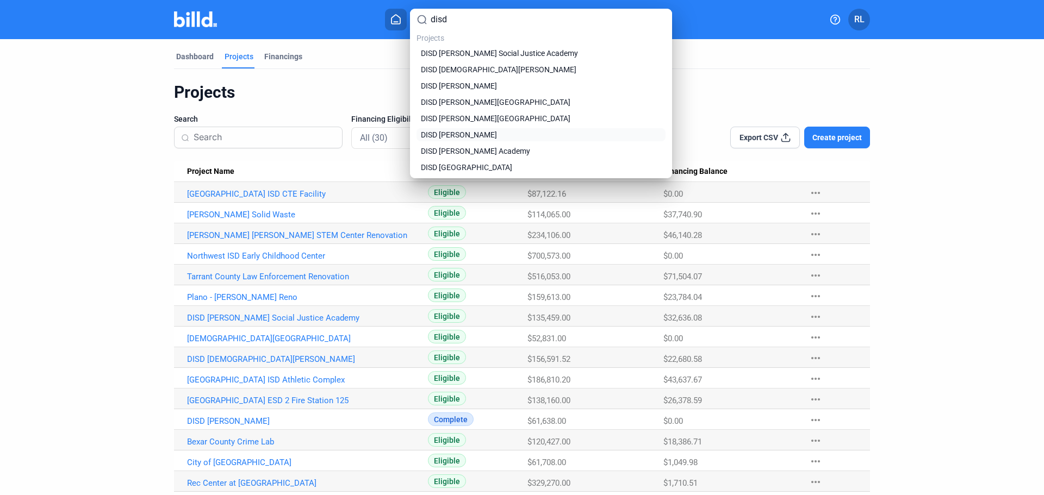
type input "disd"
click at [486, 131] on span "DISD Martin Luther King" at bounding box center [459, 134] width 76 height 11
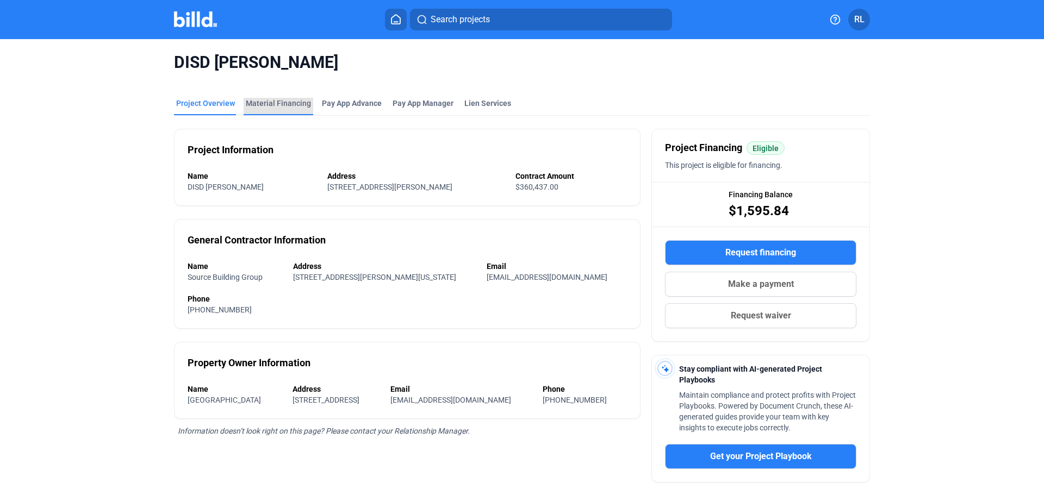
click at [290, 99] on div "Material Financing" at bounding box center [278, 103] width 65 height 11
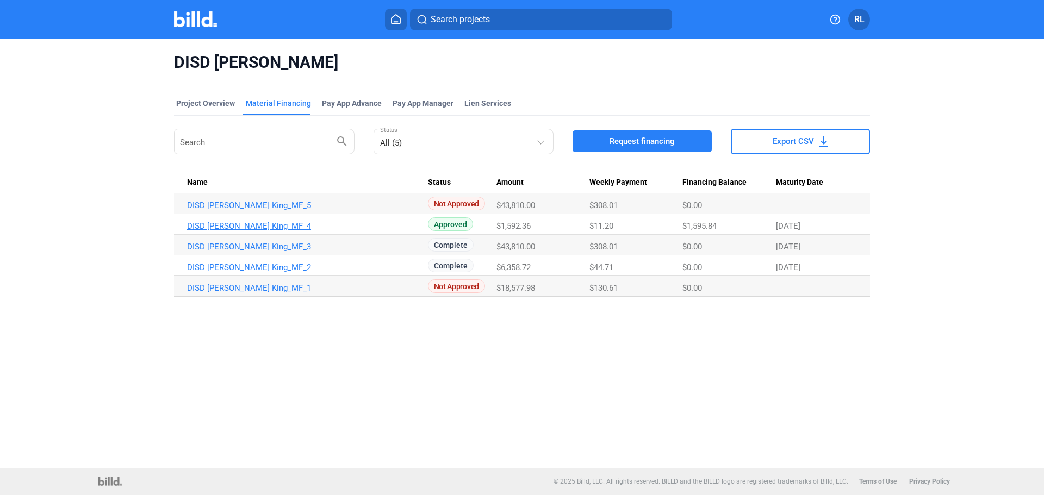
click at [276, 223] on link "DISD Martin Luther King_MF_4" at bounding box center [307, 226] width 241 height 10
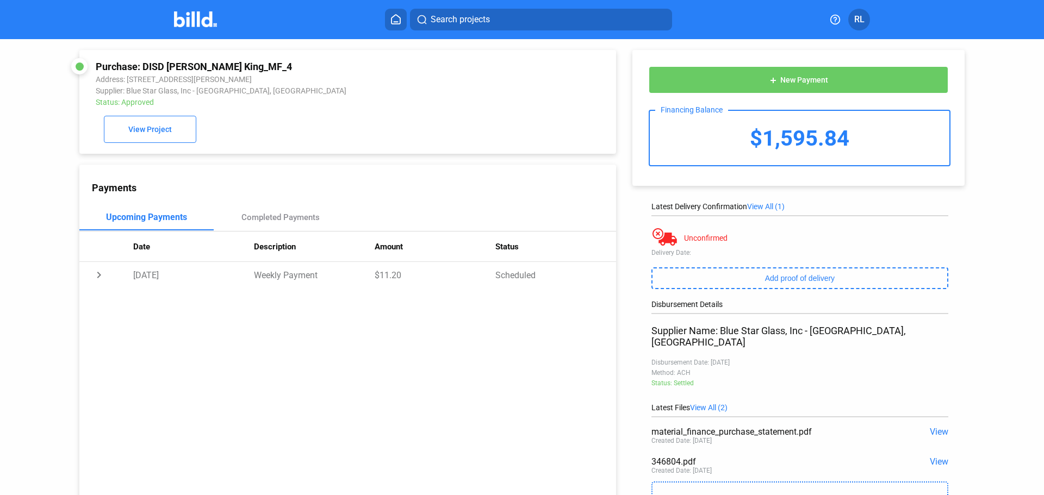
drag, startPoint x: 143, startPoint y: 64, endPoint x: 275, endPoint y: 63, distance: 132.2
click at [275, 63] on div "Purchase: DISD Martin Luther King_MF_4" at bounding box center [297, 66] width 403 height 11
copy div "DISD Martin Luther King_MF_4"
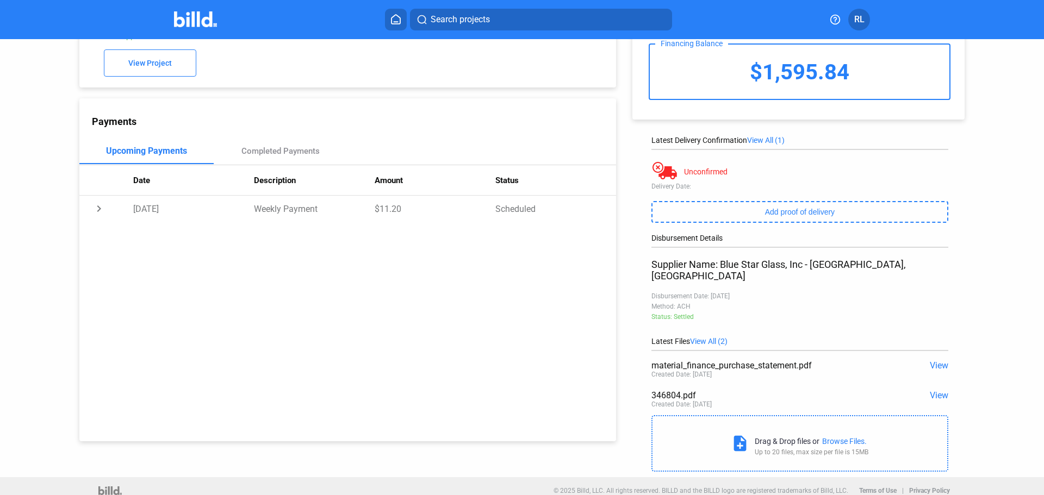
click at [932, 390] on span "View" at bounding box center [939, 395] width 18 height 10
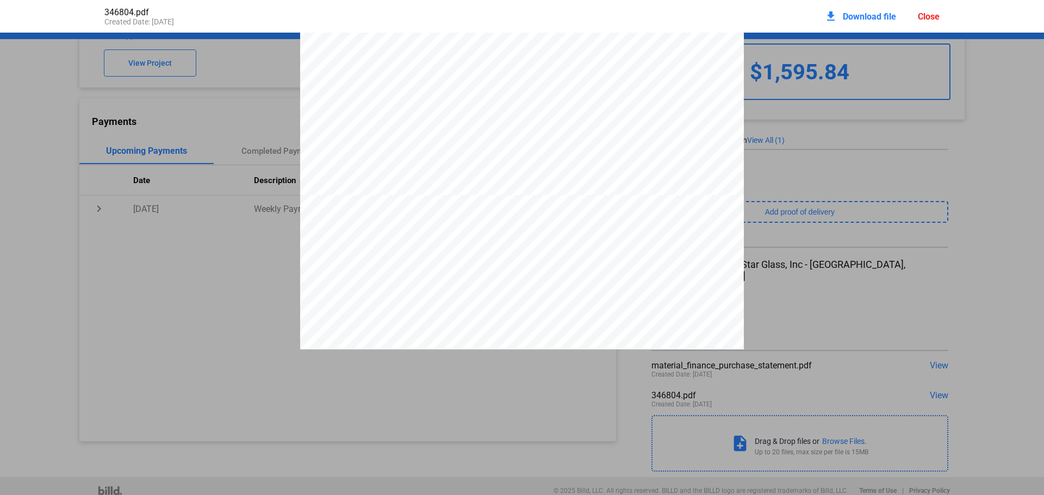
scroll to position [1197, 0]
click at [922, 16] on div "Close" at bounding box center [929, 16] width 22 height 10
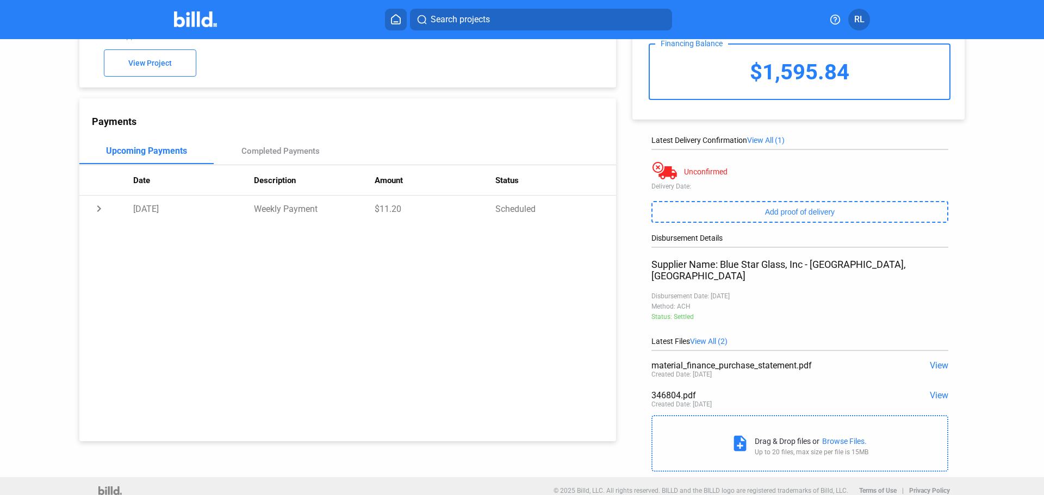
scroll to position [0, 0]
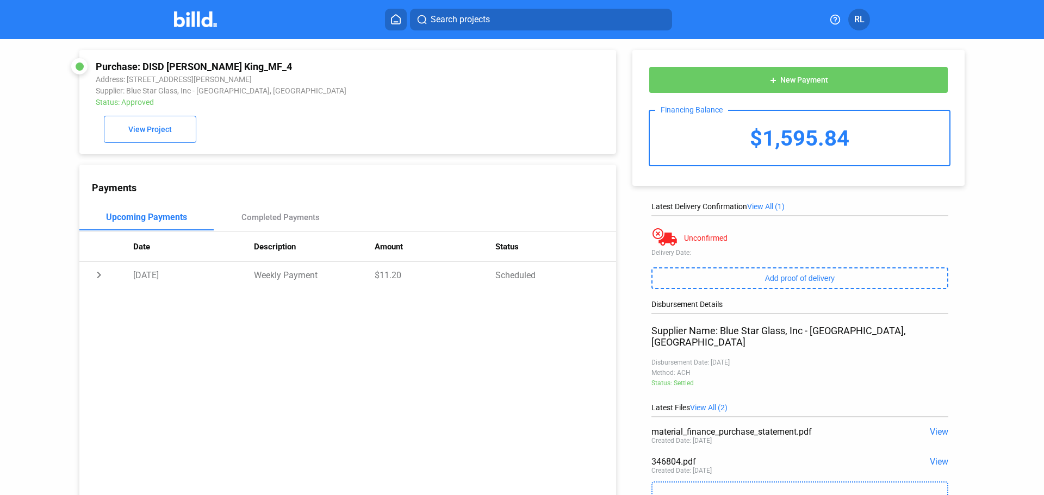
click at [392, 17] on icon at bounding box center [395, 19] width 11 height 10
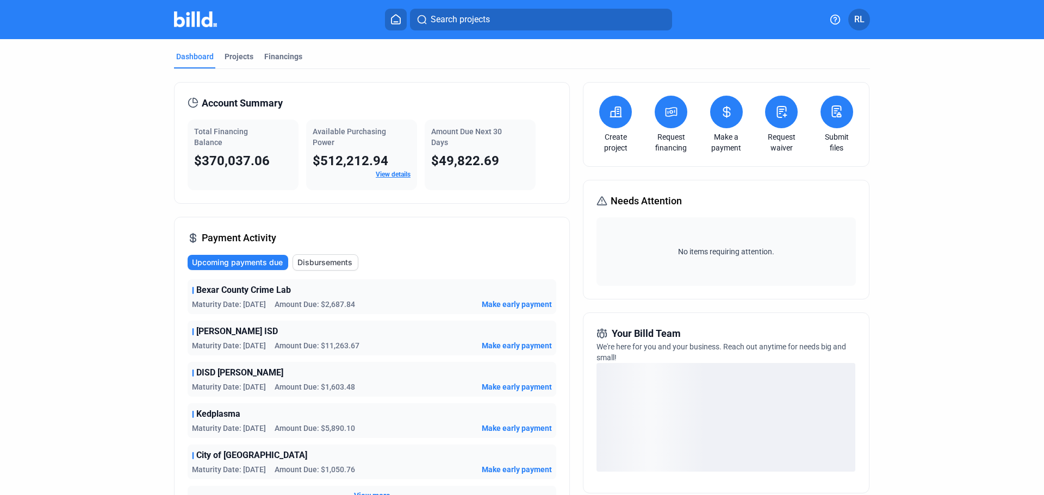
click at [505, 16] on button "Search projects" at bounding box center [541, 20] width 262 height 22
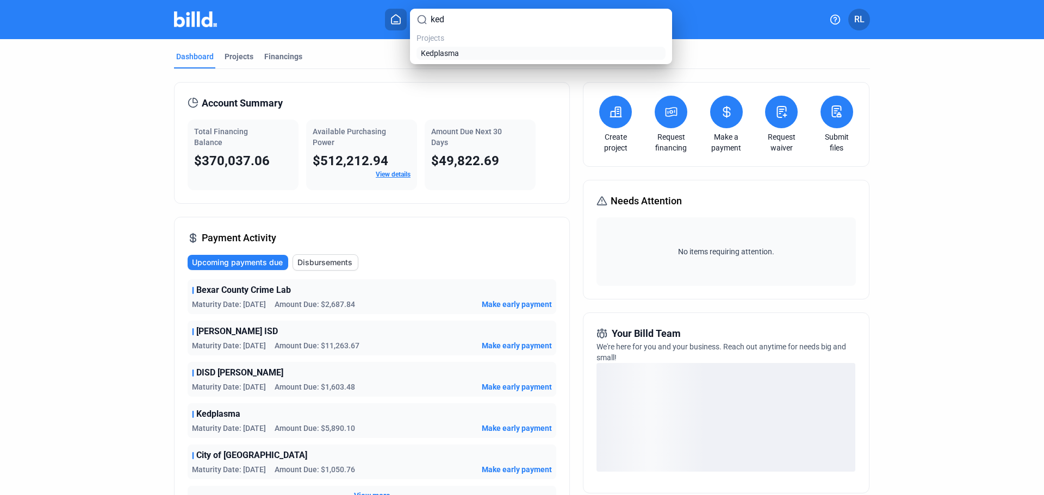
type input "ked"
click at [441, 55] on span "Kedplasma" at bounding box center [440, 53] width 38 height 11
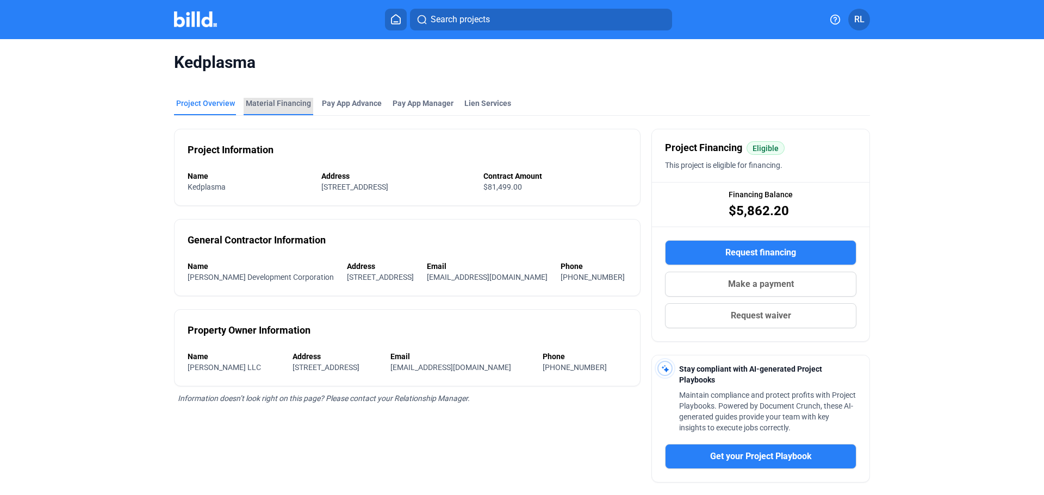
click at [280, 98] on div "Material Financing" at bounding box center [278, 103] width 65 height 11
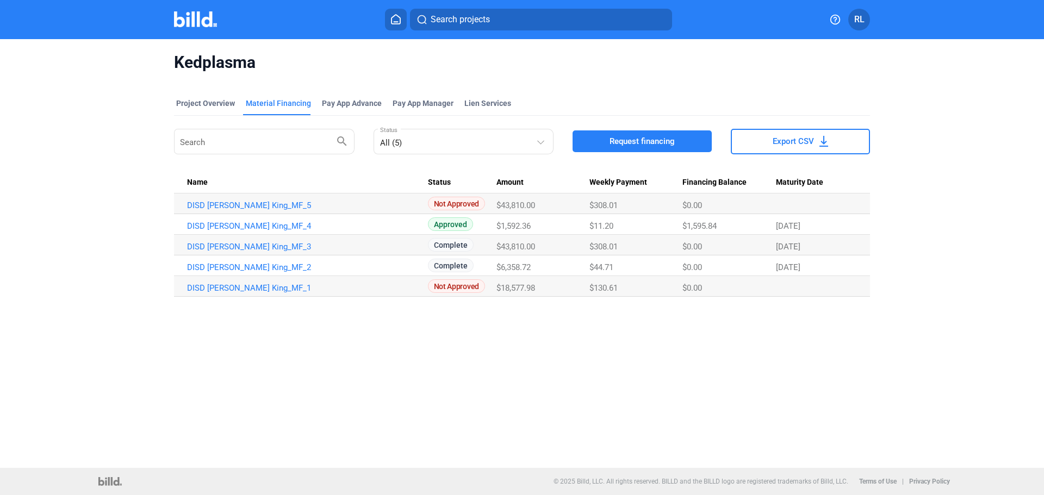
drag, startPoint x: 261, startPoint y: 270, endPoint x: 245, endPoint y: 393, distance: 124.0
click at [246, 389] on div "Kedplasma Project Overview Material Financing Pay App Advance Pay App Manager L…" at bounding box center [522, 253] width 1044 height 429
drag, startPoint x: 259, startPoint y: 443, endPoint x: 267, endPoint y: 437, distance: 10.1
click at [259, 442] on div "Kedplasma Project Overview Material Financing Pay App Advance Pay App Manager L…" at bounding box center [522, 253] width 1044 height 429
click at [389, 368] on div "Kedplasma Project Overview Material Financing Pay App Advance Pay App Manager L…" at bounding box center [522, 253] width 1044 height 429
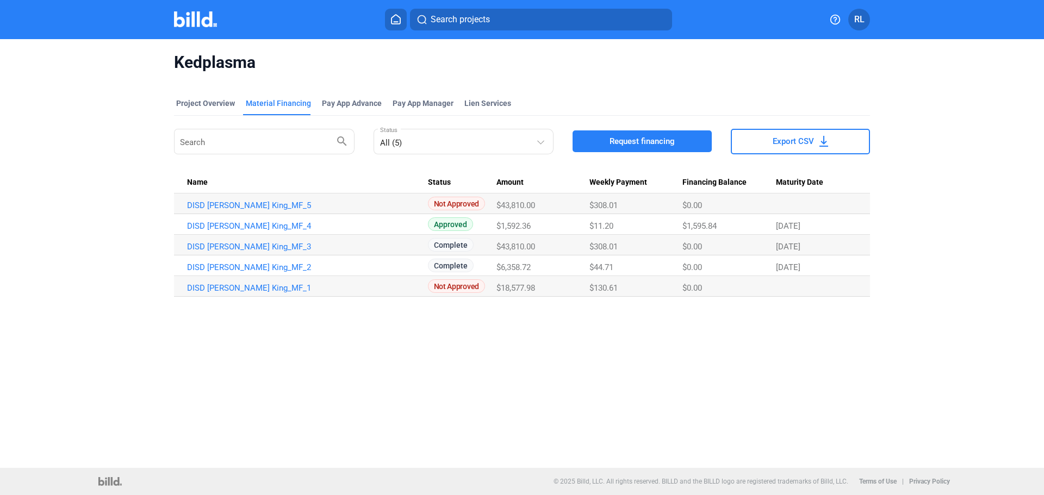
click at [374, 297] on div "Project Overview Material Financing Pay App Advance Pay App Manager Lien Servic…" at bounding box center [522, 198] width 696 height 224
click at [359, 263] on link "DISD Martin Luther King_MF_2" at bounding box center [307, 268] width 241 height 10
click at [258, 220] on td "DISD Martin Luther King_MF_4" at bounding box center [301, 224] width 254 height 21
click at [468, 14] on button "Search projects" at bounding box center [541, 20] width 262 height 22
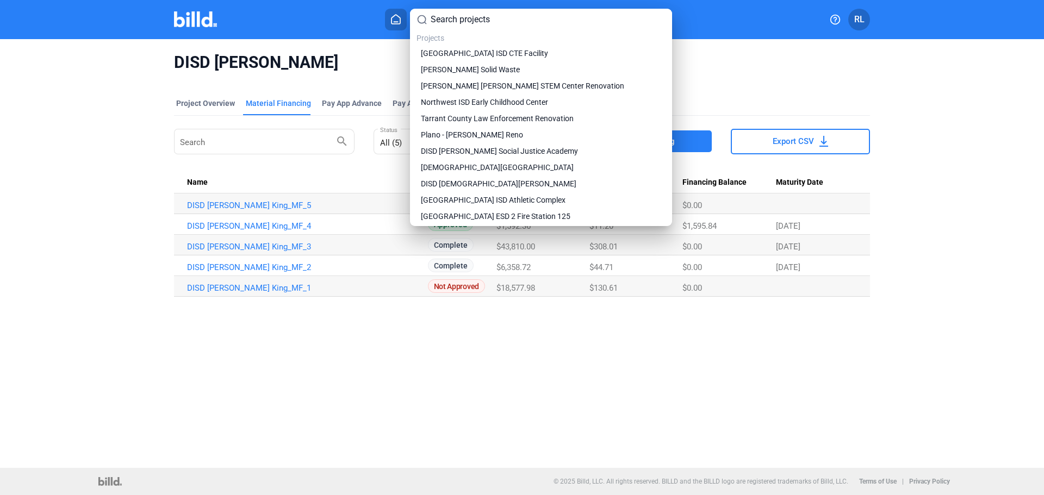
click at [467, 26] on div "Projects New Boston ISD CTE Facility Denton Solid Waste Bledsoe Miller STEM Cen…" at bounding box center [541, 118] width 262 height 218
click at [469, 18] on input at bounding box center [548, 19] width 235 height 13
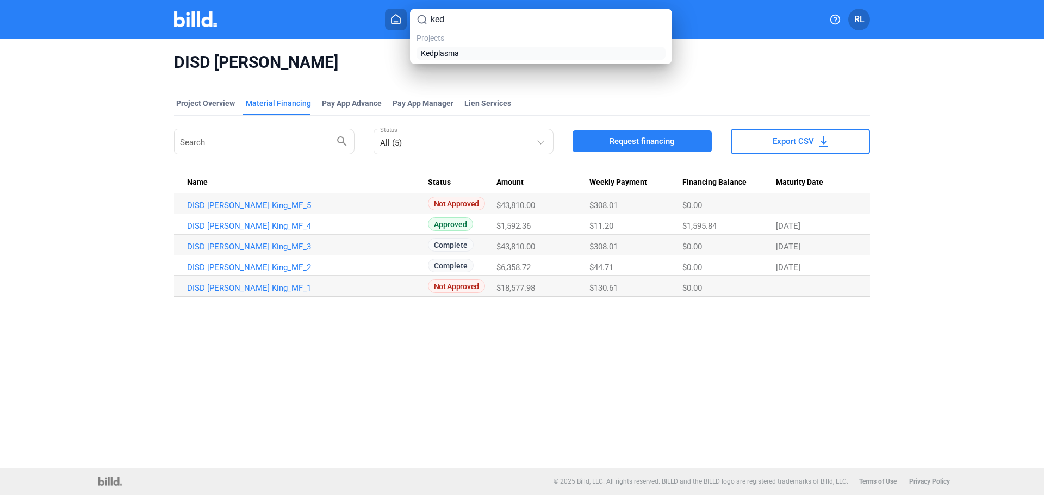
type input "ked"
click at [427, 52] on span "Kedplasma" at bounding box center [440, 53] width 38 height 11
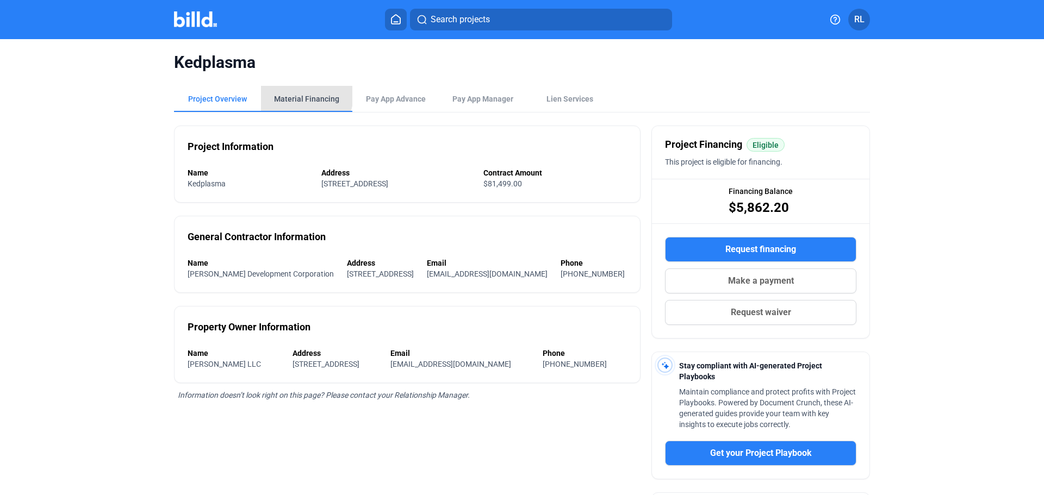
click at [301, 96] on div "Material Financing" at bounding box center [306, 99] width 65 height 11
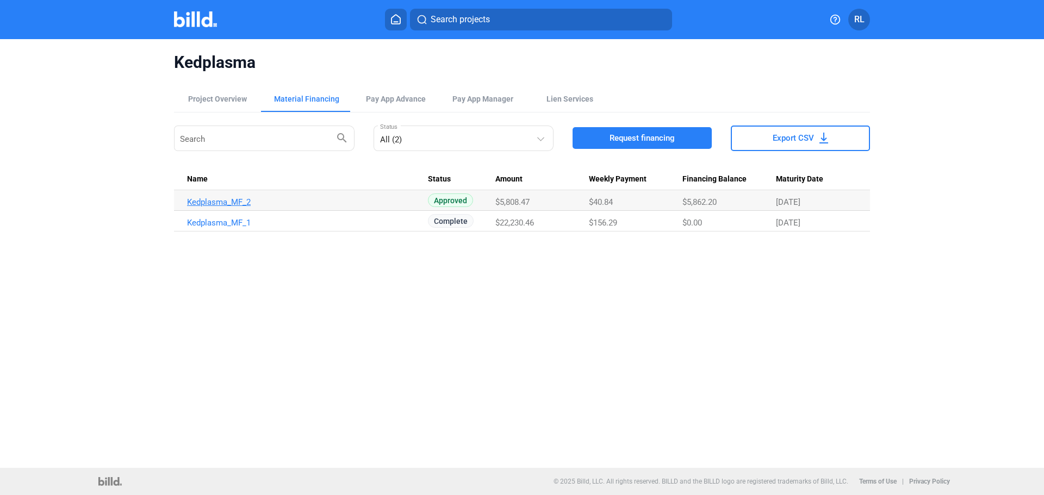
click at [219, 202] on link "Kedplasma_MF_2" at bounding box center [307, 202] width 241 height 10
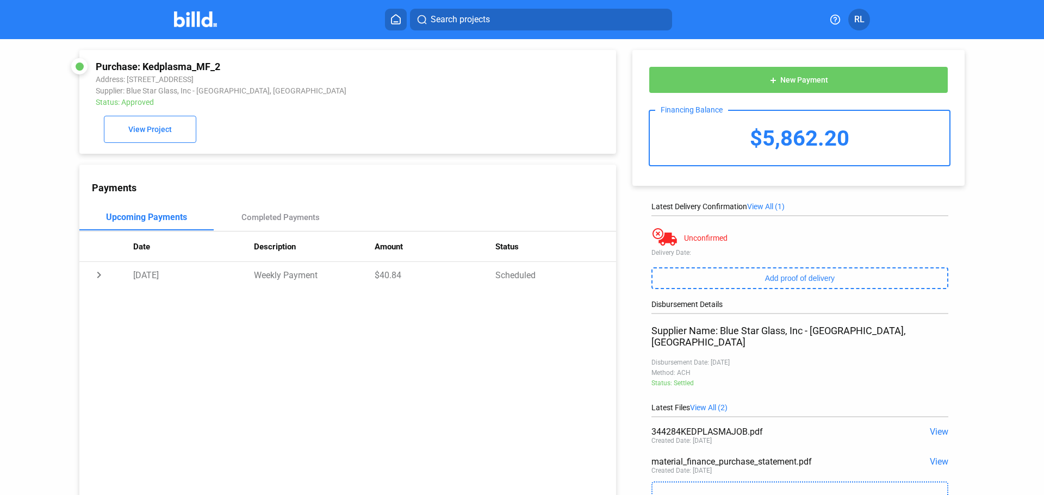
click at [932, 427] on span "View" at bounding box center [939, 432] width 18 height 10
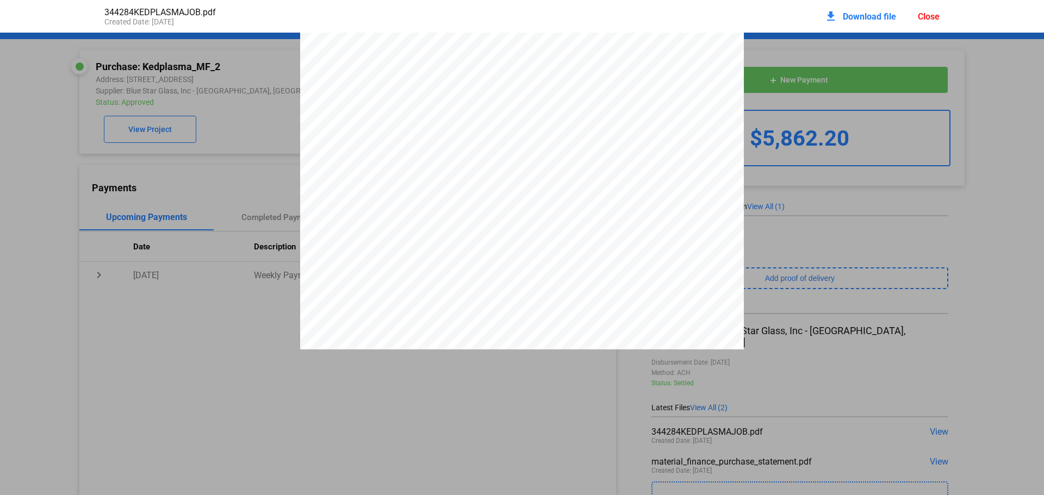
scroll to position [1691, 0]
click at [922, 17] on div "Close" at bounding box center [929, 16] width 22 height 10
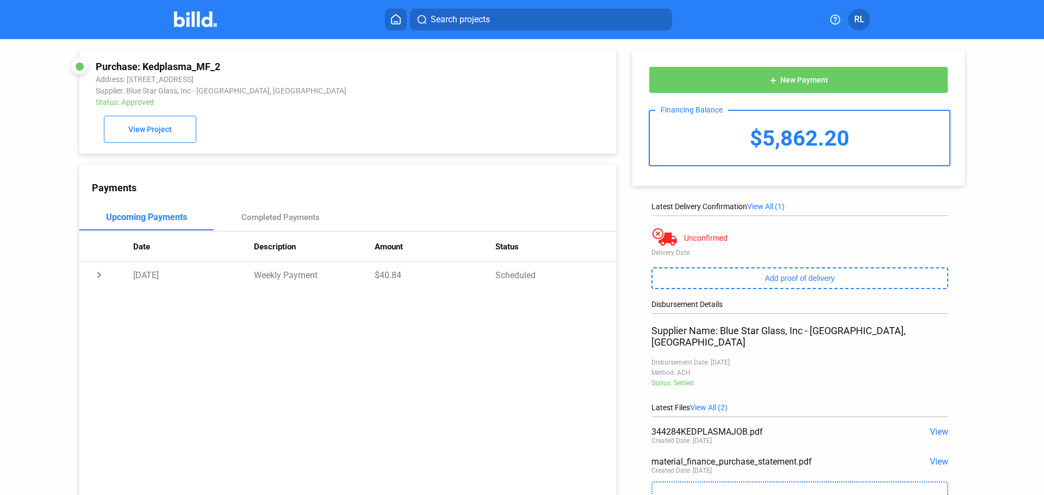
drag, startPoint x: 145, startPoint y: 63, endPoint x: 235, endPoint y: 54, distance: 90.2
click at [233, 51] on div "Purchase: Kedplasma_MF_2 Address: 10807 N Ih 35 Svrd Nb, Austin, TX 78753 Suppl…" at bounding box center [347, 102] width 537 height 104
drag, startPoint x: 235, startPoint y: 63, endPoint x: 227, endPoint y: 69, distance: 9.4
click at [234, 64] on div "Purchase: Kedplasma_MF_2" at bounding box center [297, 66] width 403 height 11
click at [218, 65] on div "Purchase: Kedplasma_MF_2" at bounding box center [297, 66] width 403 height 11
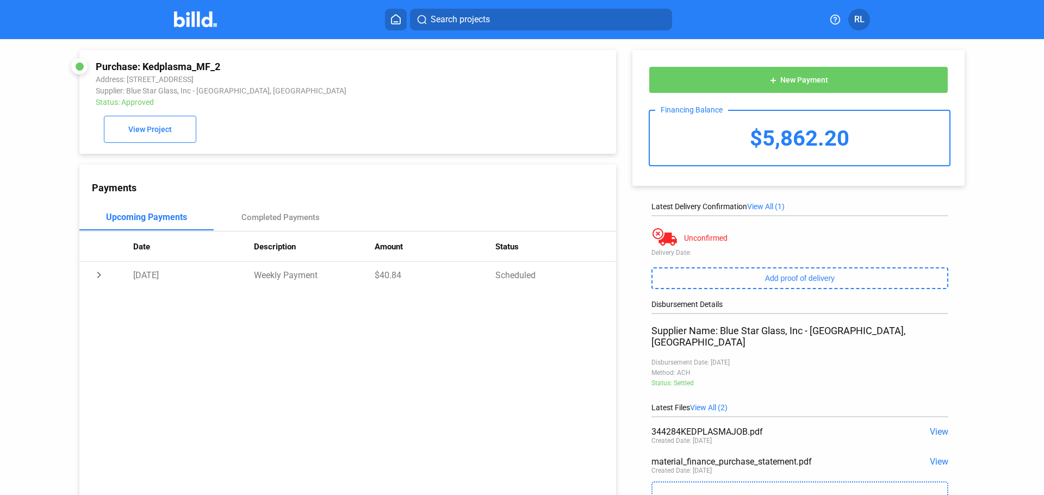
click at [142, 65] on div "Purchase: Kedplasma_MF_2" at bounding box center [297, 66] width 403 height 11
click at [138, 66] on div "Purchase: Kedplasma_MF_2" at bounding box center [297, 66] width 403 height 11
drag, startPoint x: 140, startPoint y: 66, endPoint x: 265, endPoint y: 57, distance: 126.0
click at [262, 52] on div "Purchase: Kedplasma_MF_2 Address: 10807 N Ih 35 Svrd Nb, Austin, TX 78753 Suppl…" at bounding box center [347, 102] width 537 height 104
copy div "Kedplasma_MF_2"
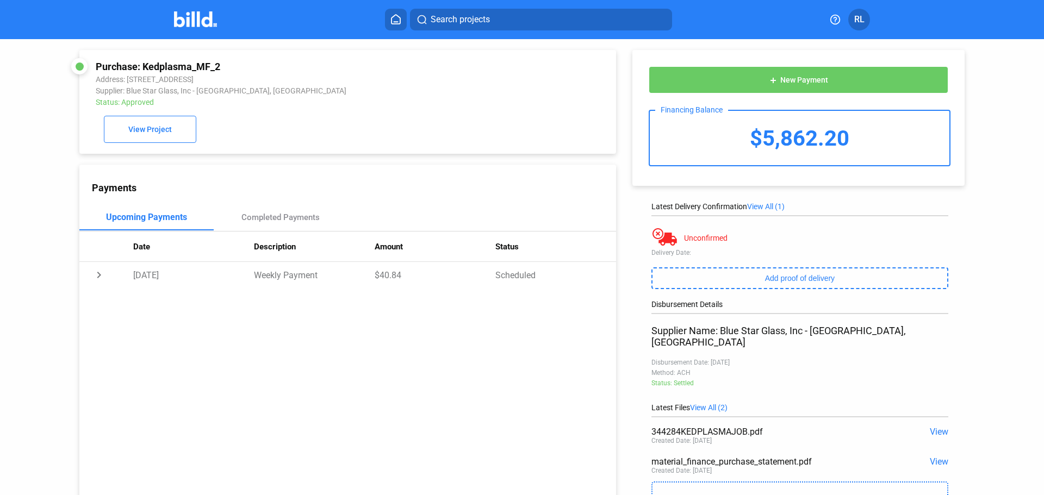
click at [937, 427] on span "View" at bounding box center [939, 432] width 18 height 10
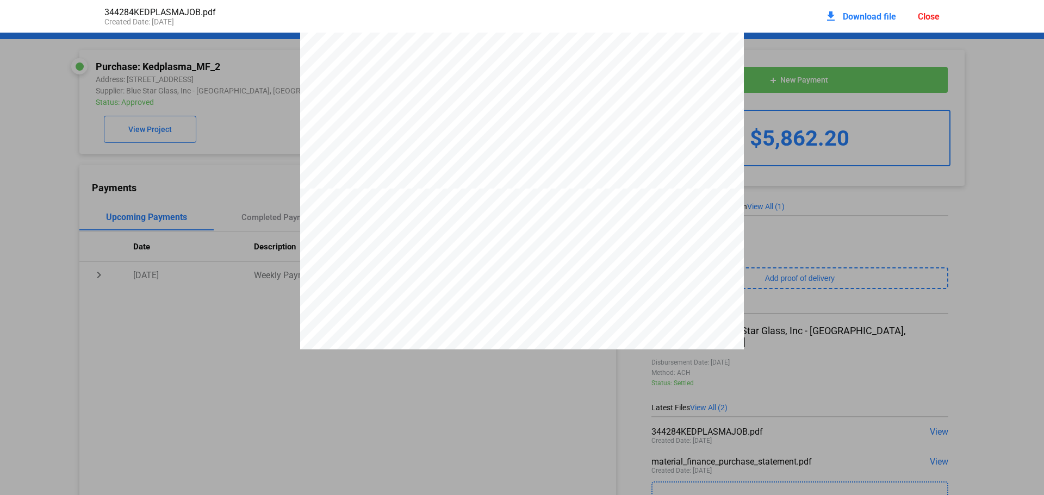
scroll to position [1746, 0]
click at [935, 15] on div "Close" at bounding box center [929, 16] width 22 height 10
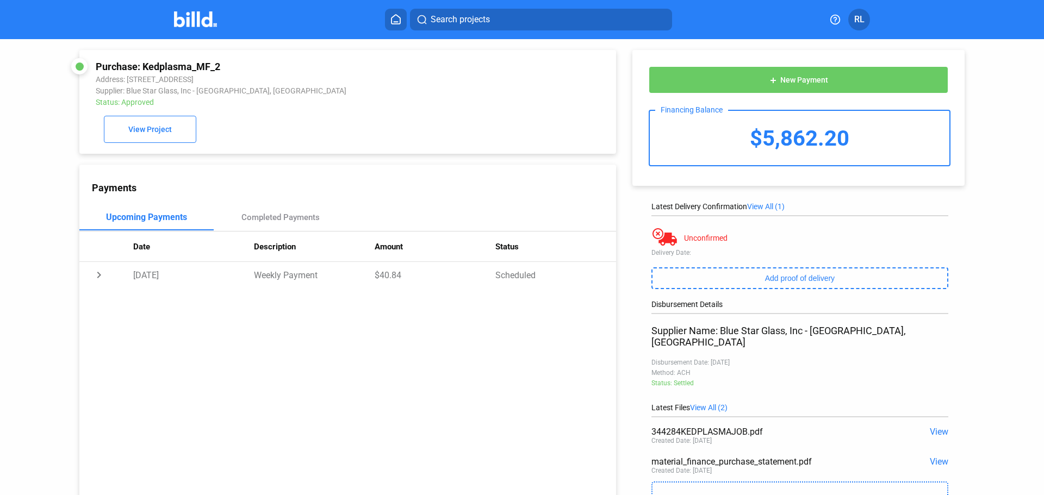
click at [438, 15] on span "Search projects" at bounding box center [460, 19] width 59 height 13
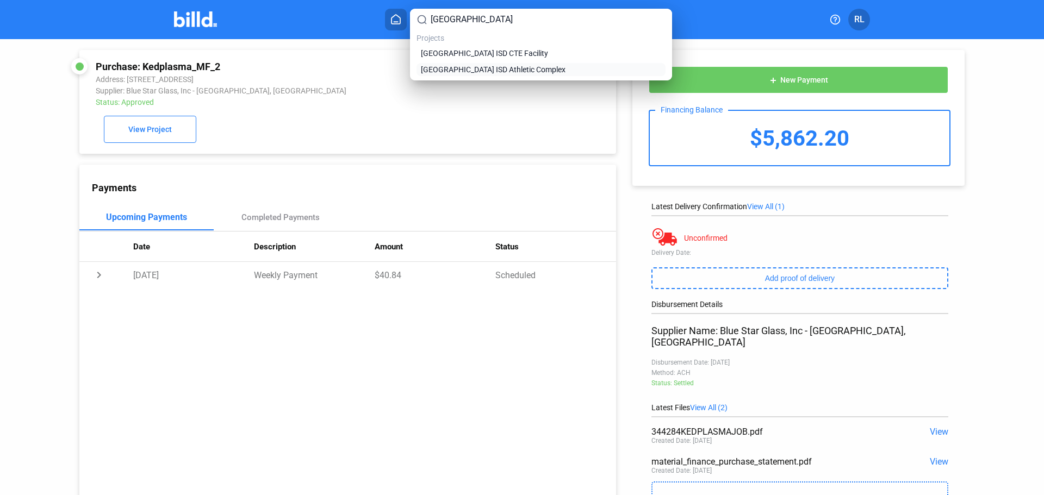
type input "new boston"
click at [471, 66] on span "New Boston ISD Athletic Complex" at bounding box center [493, 69] width 145 height 11
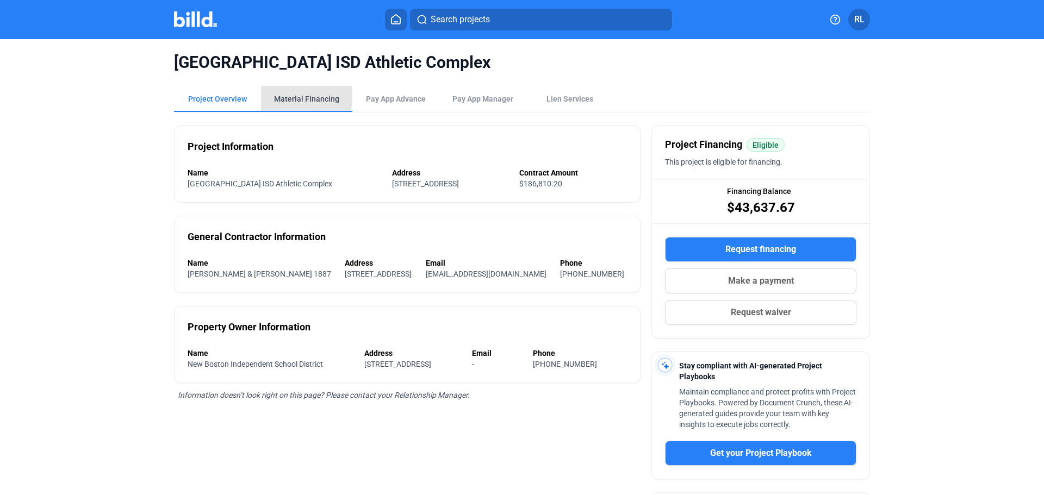
click at [301, 98] on div "Material Financing" at bounding box center [306, 99] width 65 height 11
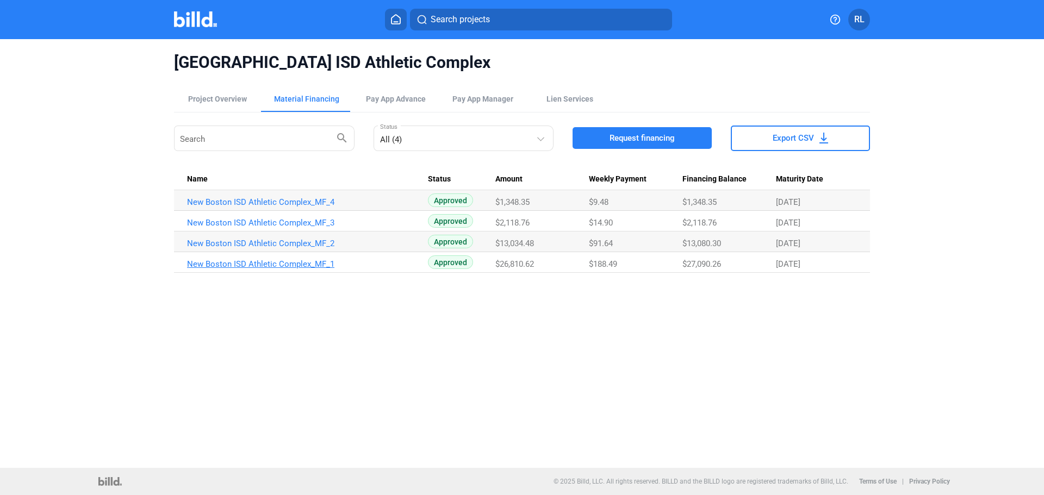
click at [245, 263] on link "New Boston ISD Athletic Complex_MF_1" at bounding box center [307, 264] width 241 height 10
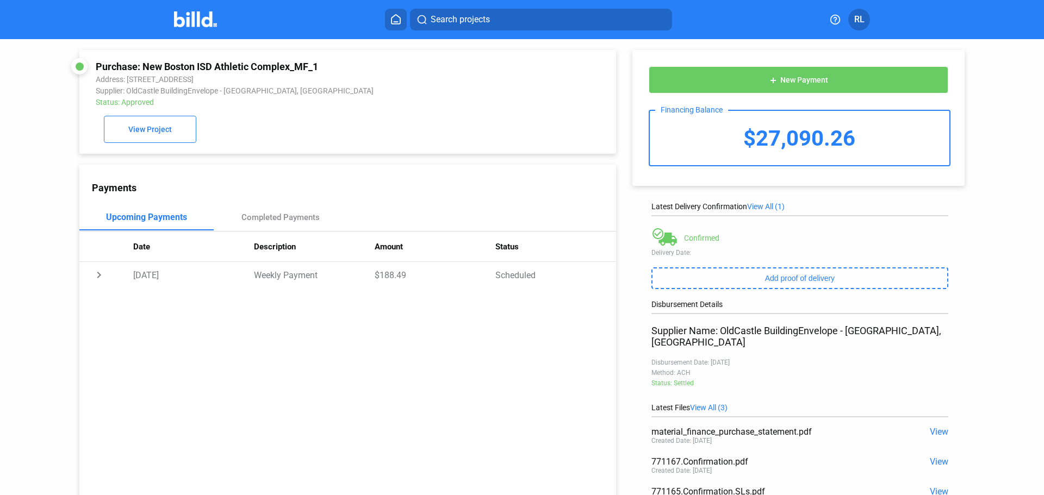
scroll to position [96, 0]
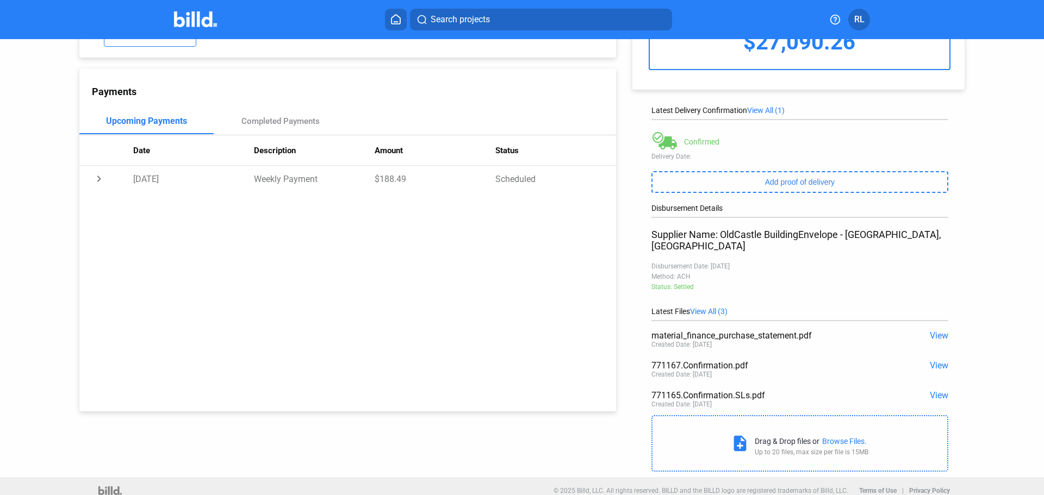
click at [938, 390] on span "View" at bounding box center [939, 395] width 18 height 10
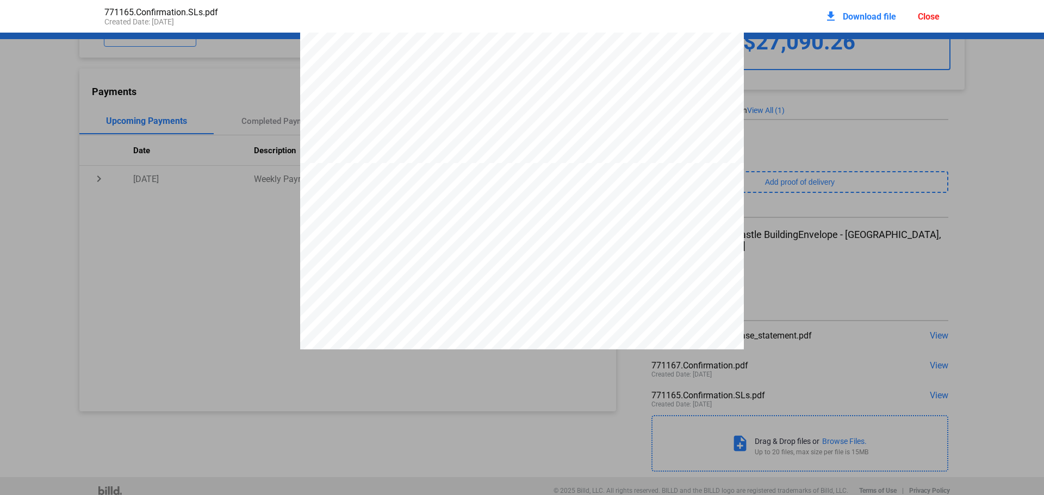
scroll to position [386, 0]
click at [926, 16] on div "Close" at bounding box center [929, 16] width 22 height 10
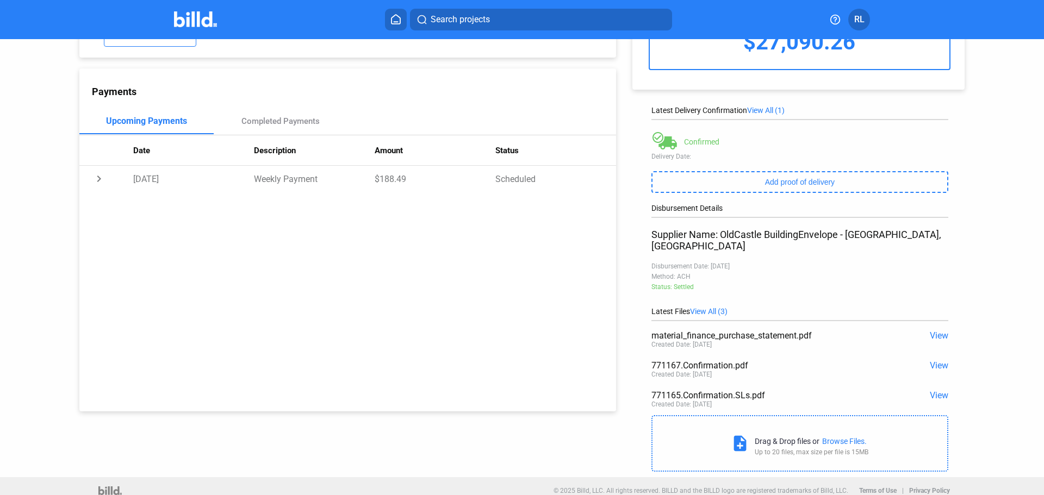
click at [933, 361] on span "View" at bounding box center [939, 366] width 18 height 10
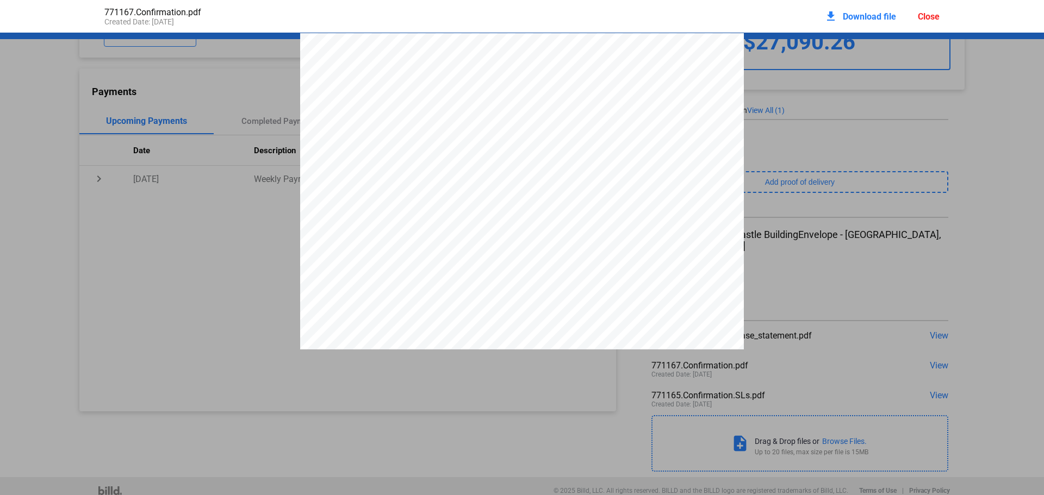
scroll to position [5, 0]
click at [584, 249] on div "771167 Page: 1 of 1 IMPORTANT: Your order has been entered as shown. If this ac…" at bounding box center [522, 315] width 444 height 574
click at [933, 15] on div "Close" at bounding box center [929, 16] width 22 height 10
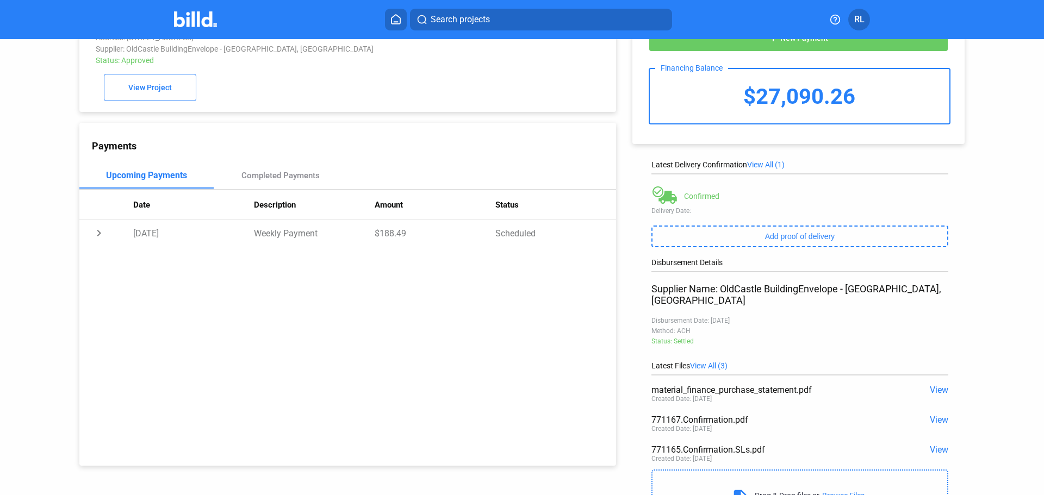
scroll to position [0, 0]
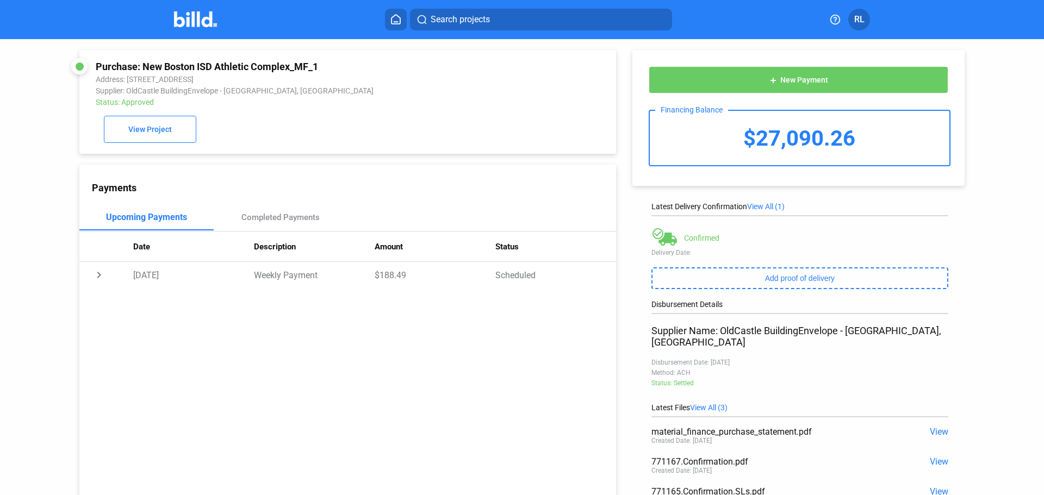
drag, startPoint x: 141, startPoint y: 63, endPoint x: 314, endPoint y: 55, distance: 172.6
click at [325, 47] on div "Purchase: New Boston ISD Athletic Complex_MF_1 Address: 1 W Lion Dr, New Boston…" at bounding box center [334, 273] width 564 height 469
copy div "New Boston ISD Athletic Complex_MF_1"
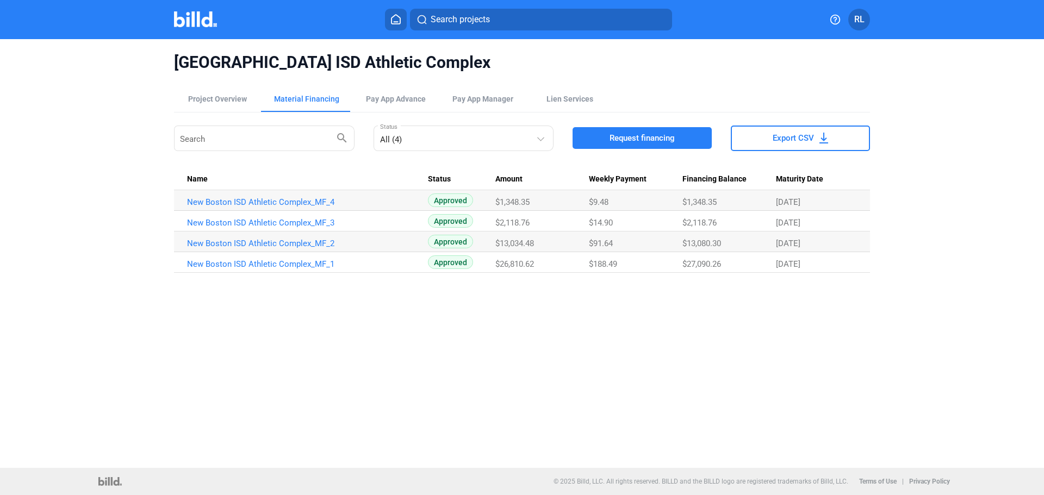
click at [441, 11] on button "Search projects" at bounding box center [541, 20] width 262 height 22
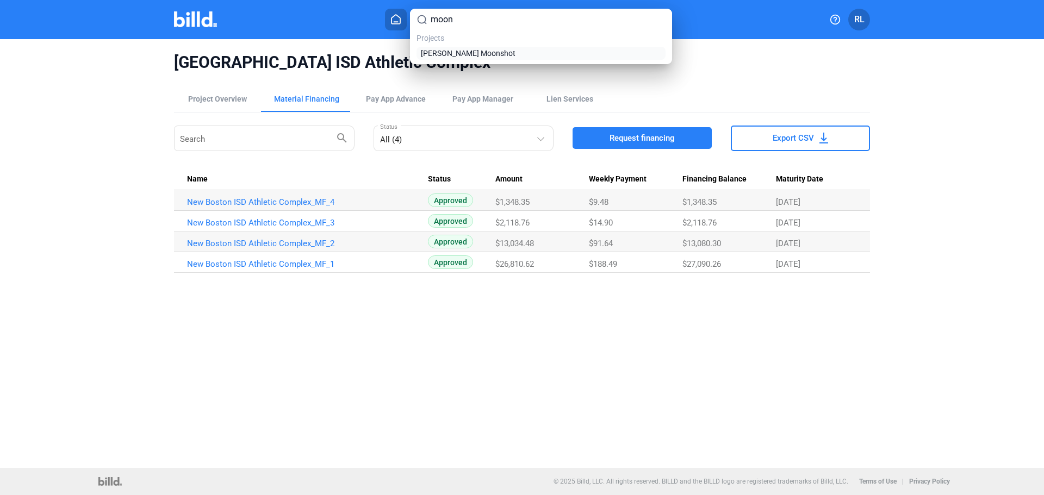
type input "moon"
click at [465, 57] on span "[PERSON_NAME] Moonshot" at bounding box center [468, 53] width 95 height 11
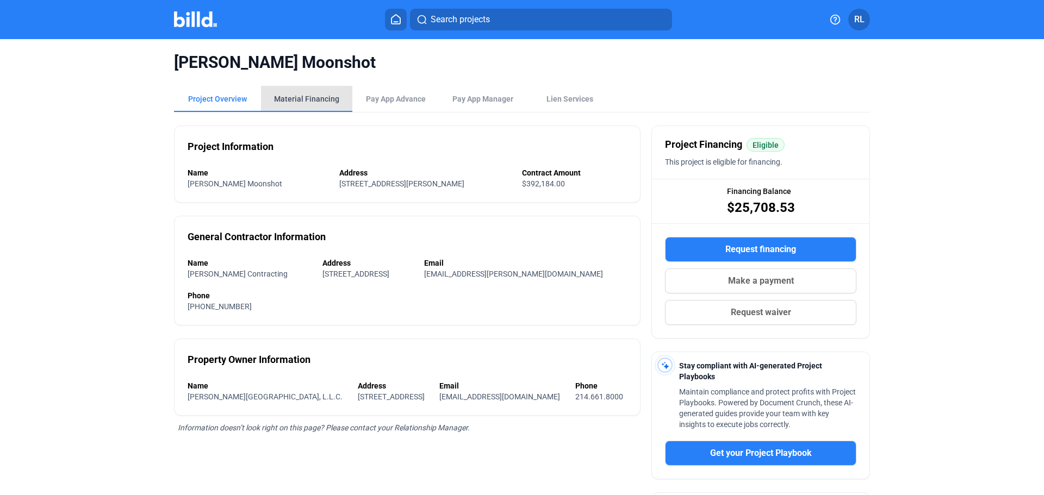
click at [309, 104] on div "Material Financing" at bounding box center [306, 99] width 65 height 11
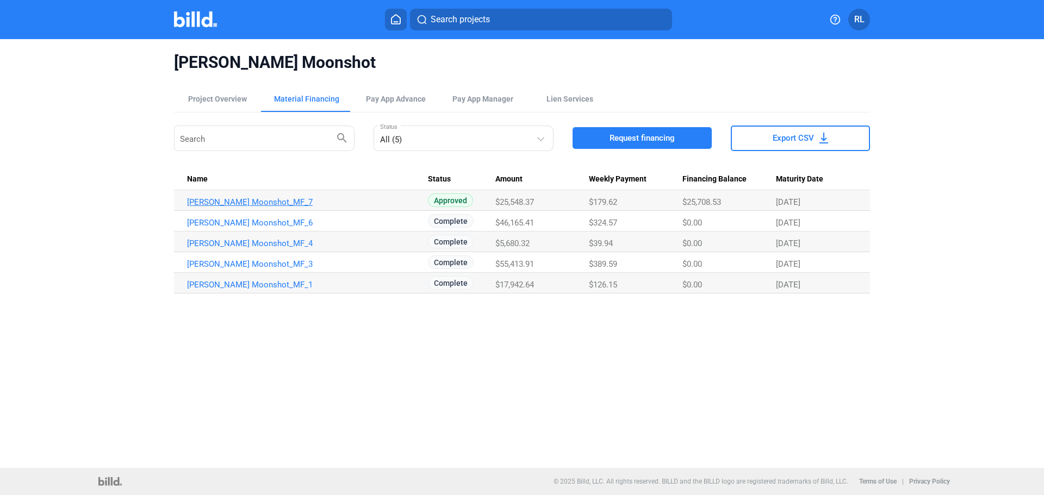
click at [257, 200] on link "[PERSON_NAME] Moonshot_MF_7" at bounding box center [307, 202] width 241 height 10
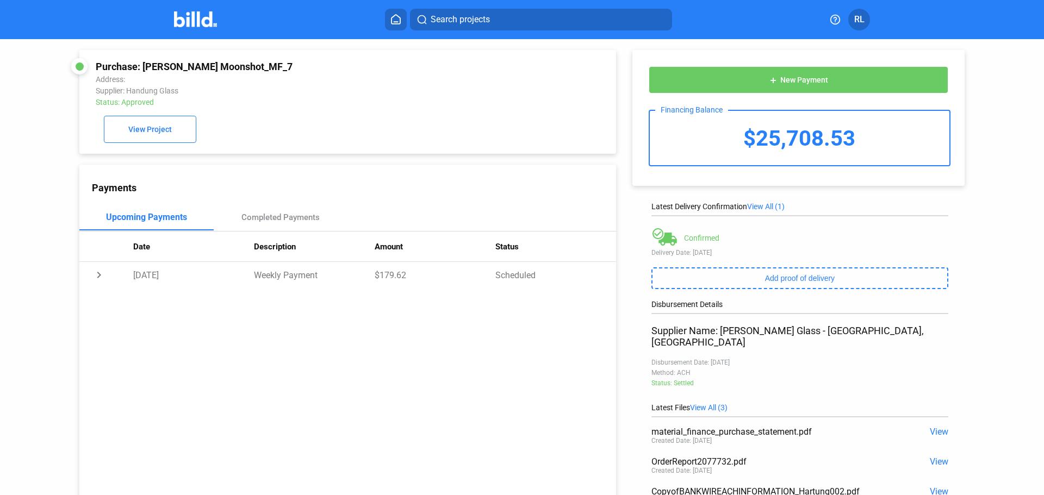
scroll to position [96, 0]
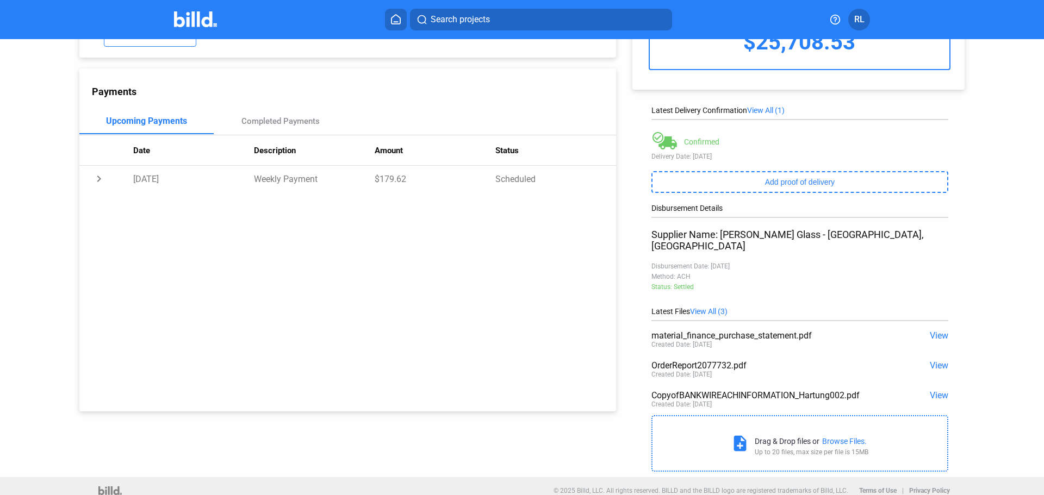
click at [935, 361] on span "View" at bounding box center [939, 366] width 18 height 10
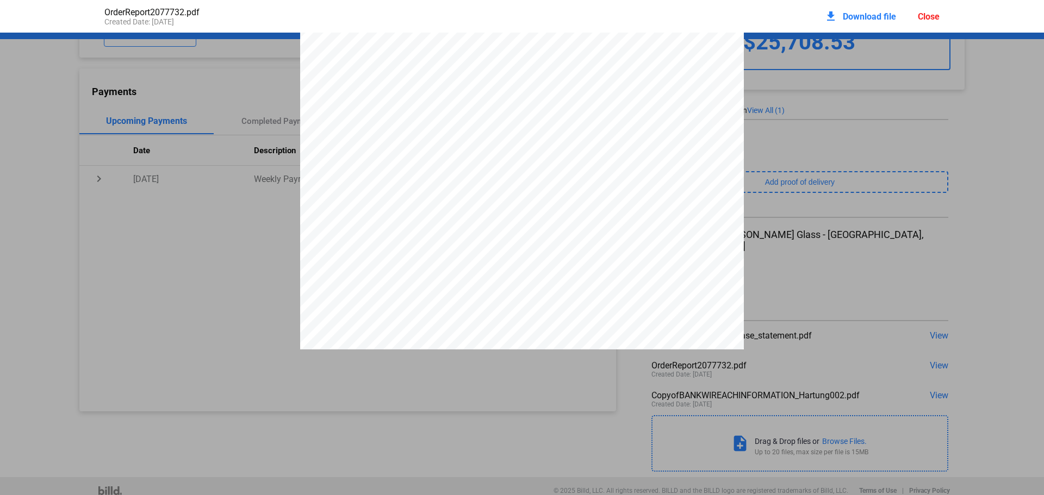
scroll to position [0, 0]
click at [925, 15] on div "Close" at bounding box center [929, 16] width 22 height 10
